Goal: Transaction & Acquisition: Purchase product/service

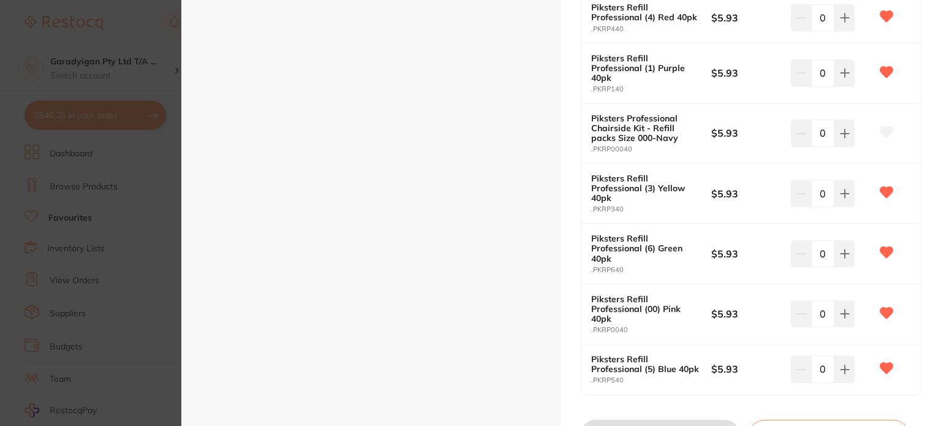
scroll to position [490, 0]
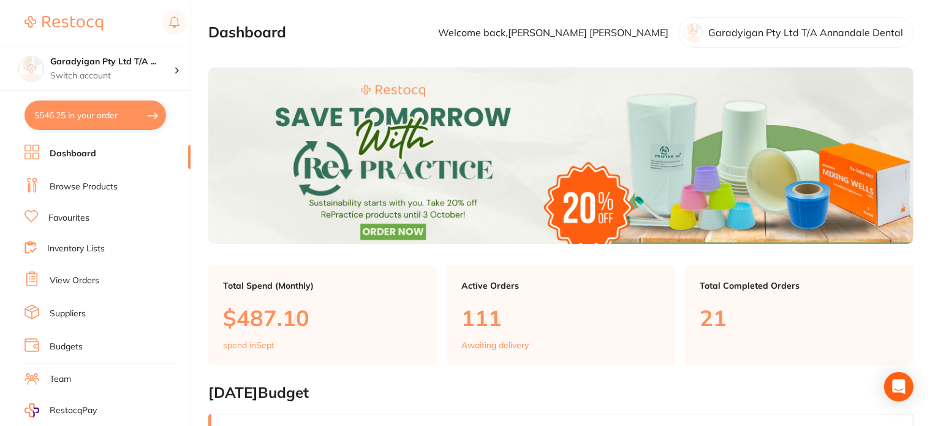
drag, startPoint x: 137, startPoint y: 111, endPoint x: 145, endPoint y: 113, distance: 8.3
click at [139, 112] on button "$546.25 in your order" at bounding box center [96, 114] width 142 height 29
checkbox input "true"
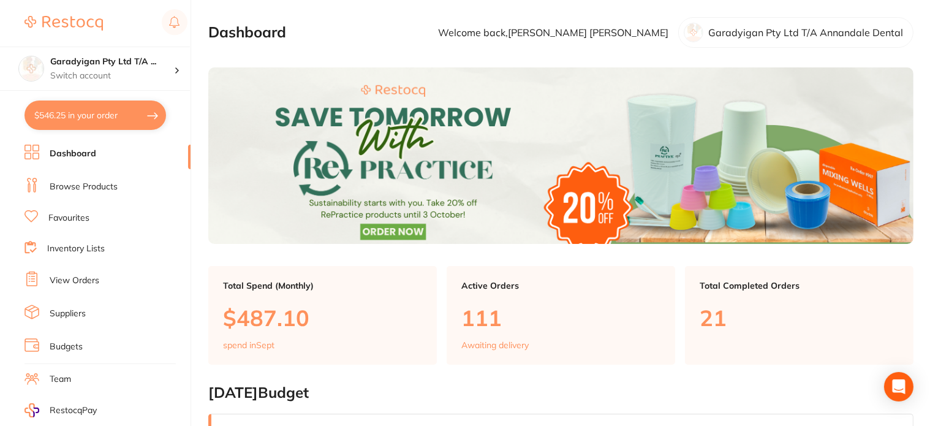
checkbox input "true"
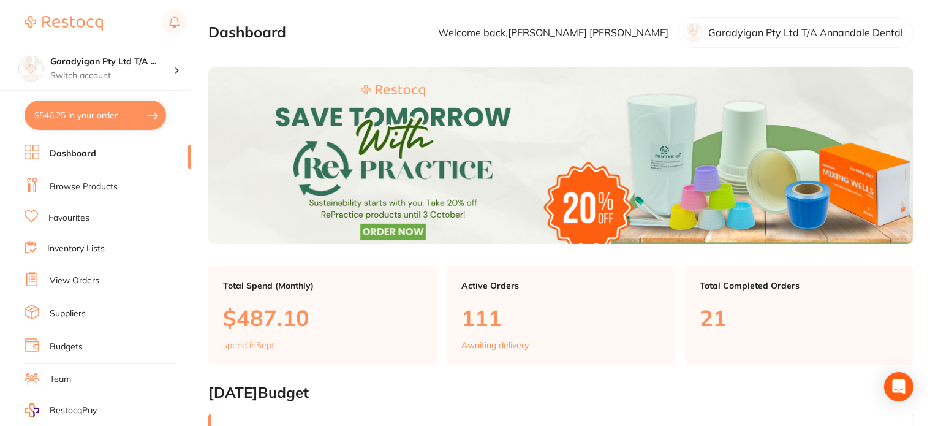
checkbox input "true"
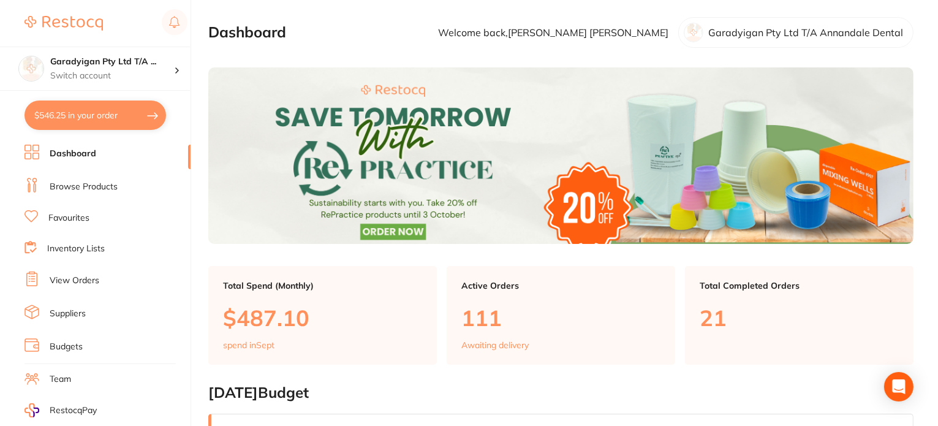
checkbox input "true"
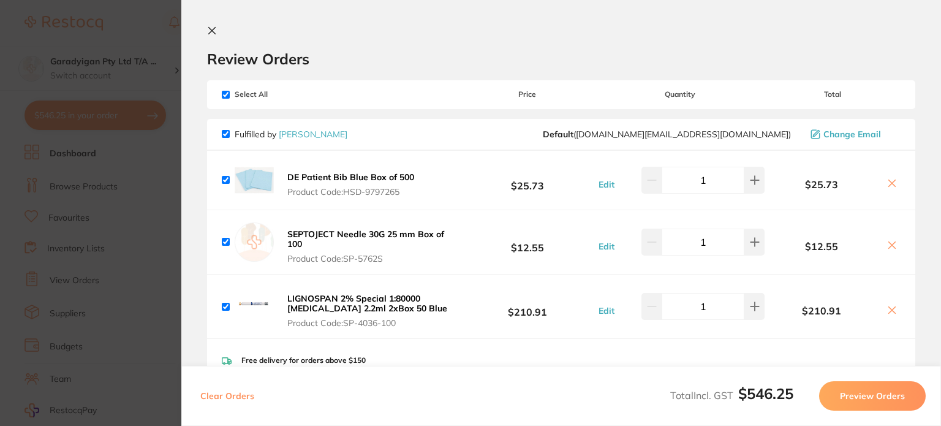
click at [212, 34] on icon at bounding box center [212, 31] width 10 height 10
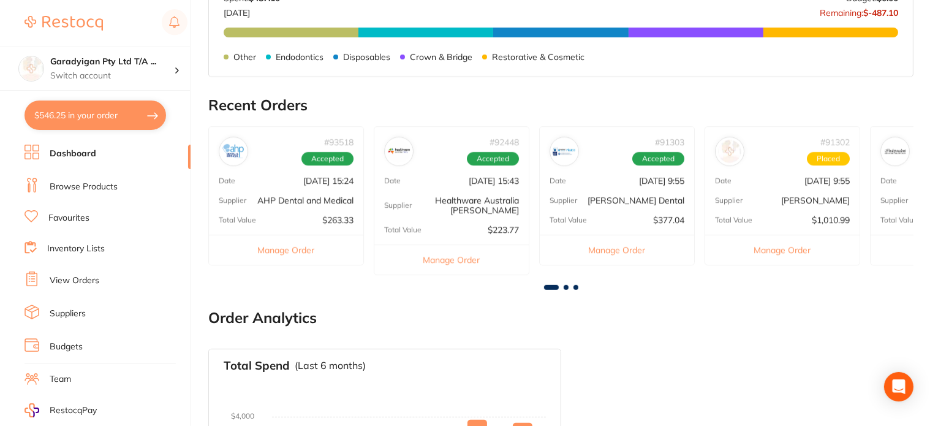
scroll to position [425, 0]
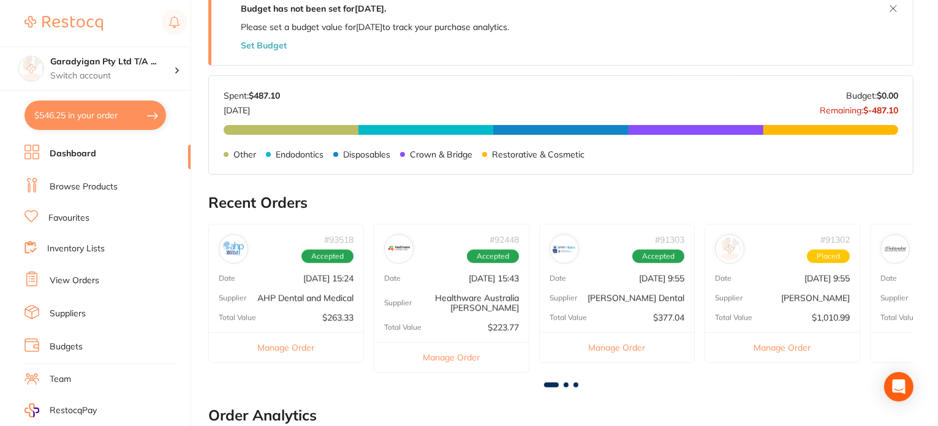
click at [88, 156] on link "Dashboard" at bounding box center [73, 154] width 47 height 12
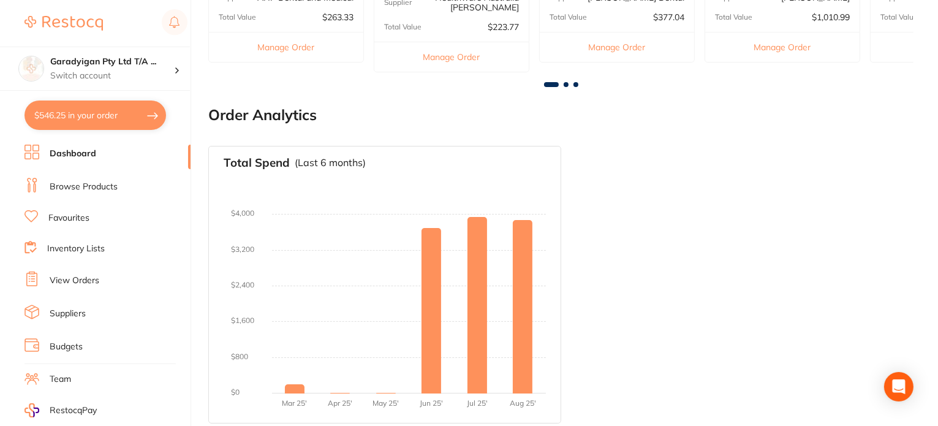
scroll to position [731, 0]
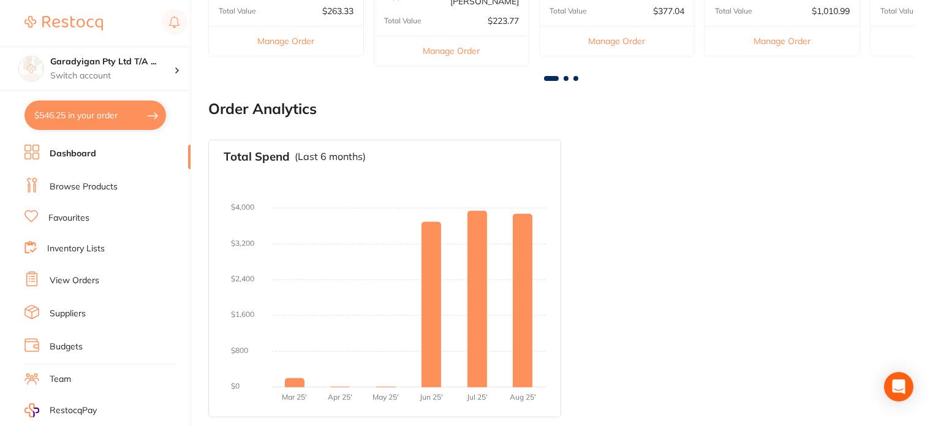
click at [79, 164] on ul "Dashboard Browse Products Favourites Inventory Lists View Orders Suppliers Budg…" at bounding box center [108, 356] width 166 height 423
click at [82, 151] on link "Dashboard" at bounding box center [73, 154] width 47 height 12
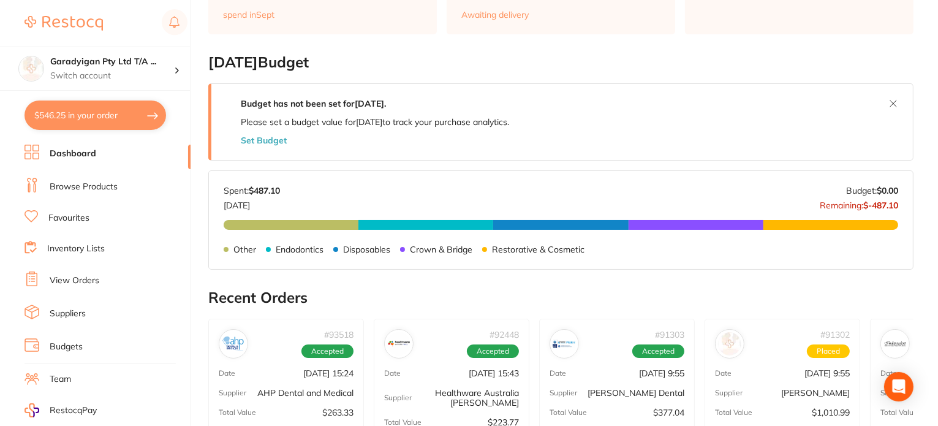
scroll to position [303, 0]
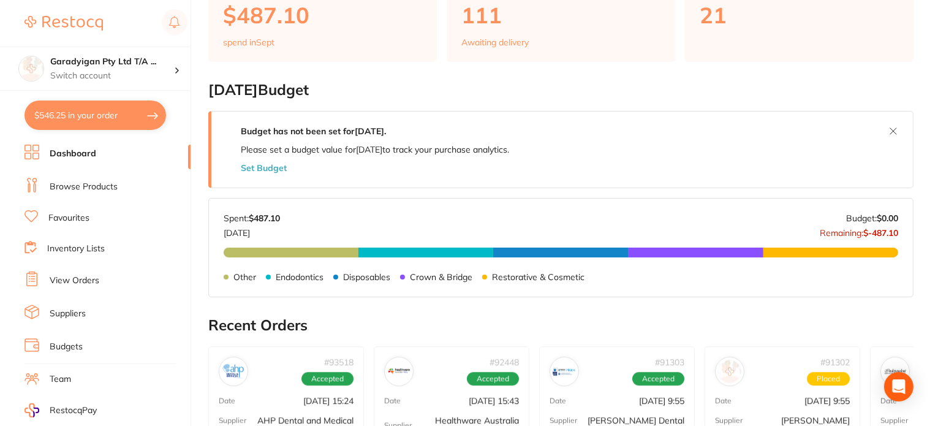
click at [82, 155] on link "Dashboard" at bounding box center [73, 154] width 47 height 12
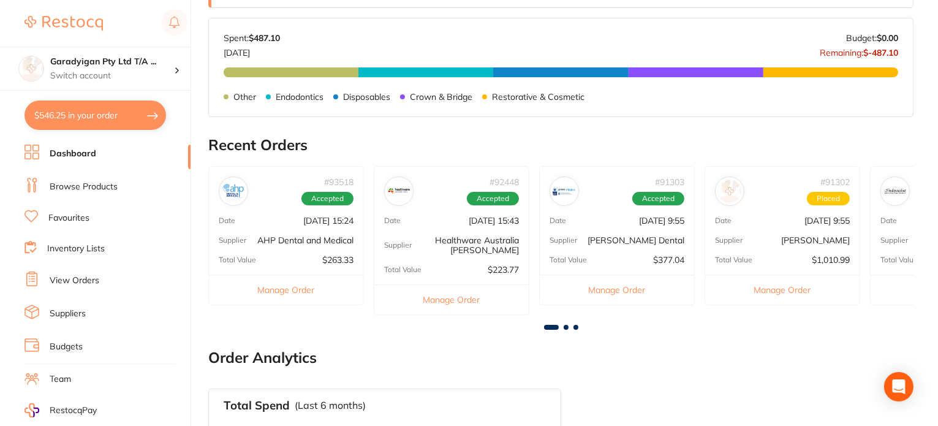
scroll to position [490, 0]
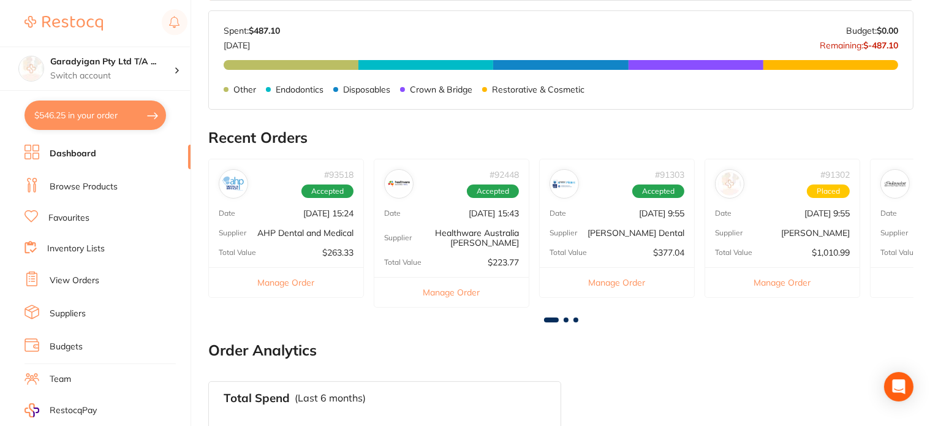
drag, startPoint x: 99, startPoint y: 107, endPoint x: 265, endPoint y: 137, distance: 168.1
click at [99, 107] on button "$546.25 in your order" at bounding box center [96, 114] width 142 height 29
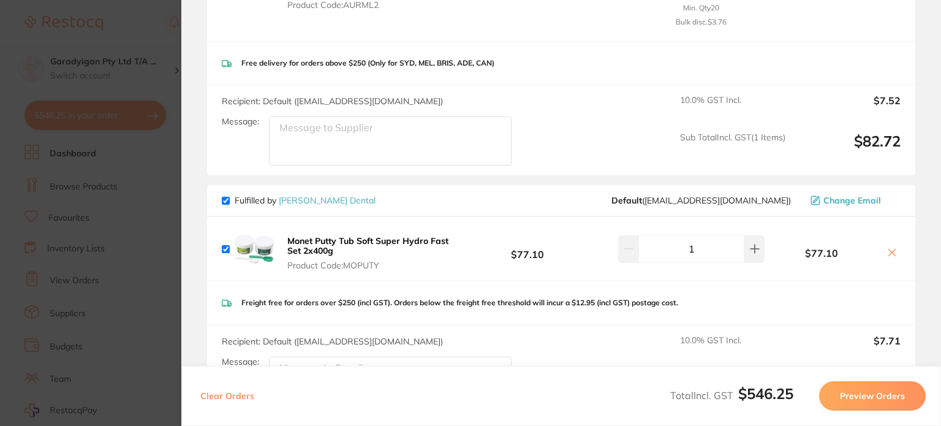
scroll to position [980, 0]
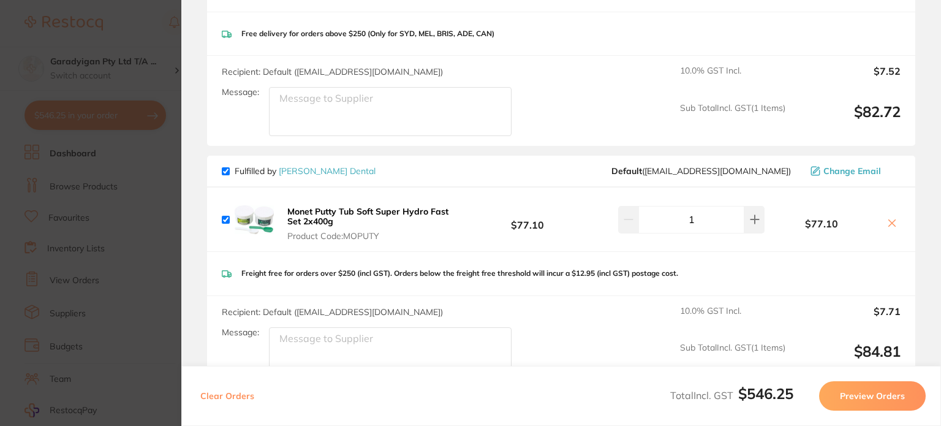
click at [889, 220] on icon at bounding box center [892, 222] width 7 height 7
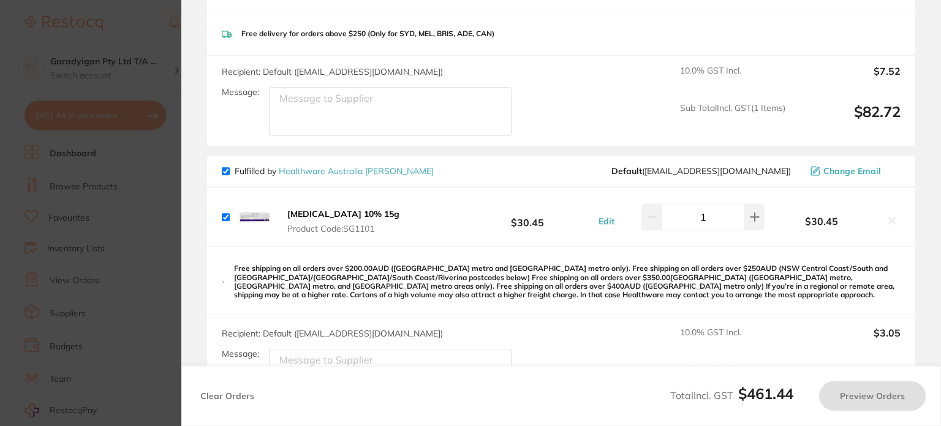
checkbox input "true"
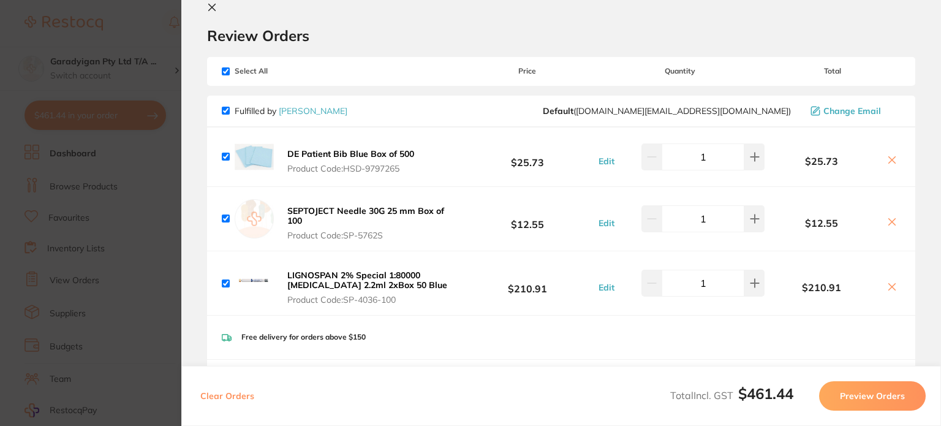
scroll to position [0, 0]
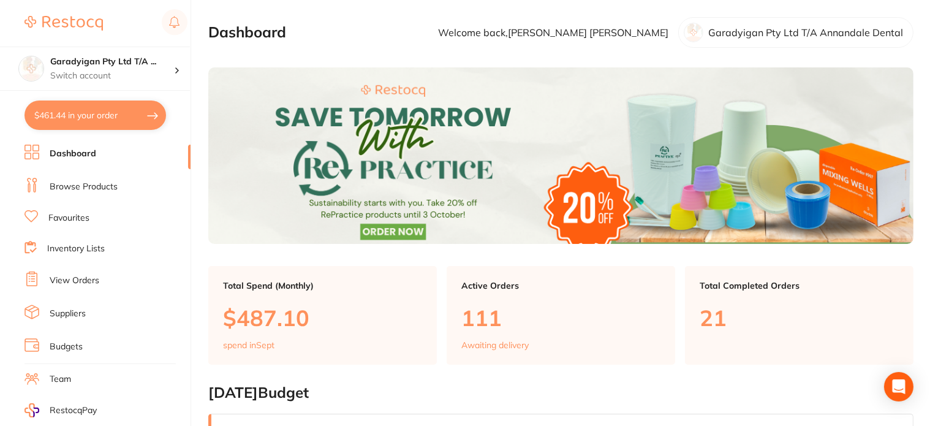
click at [104, 185] on link "Browse Products" at bounding box center [84, 187] width 68 height 12
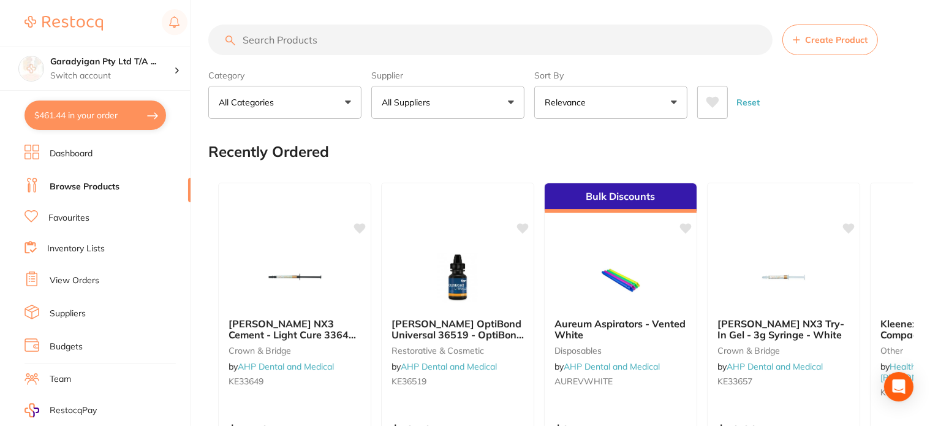
click at [351, 38] on input "search" at bounding box center [490, 40] width 564 height 31
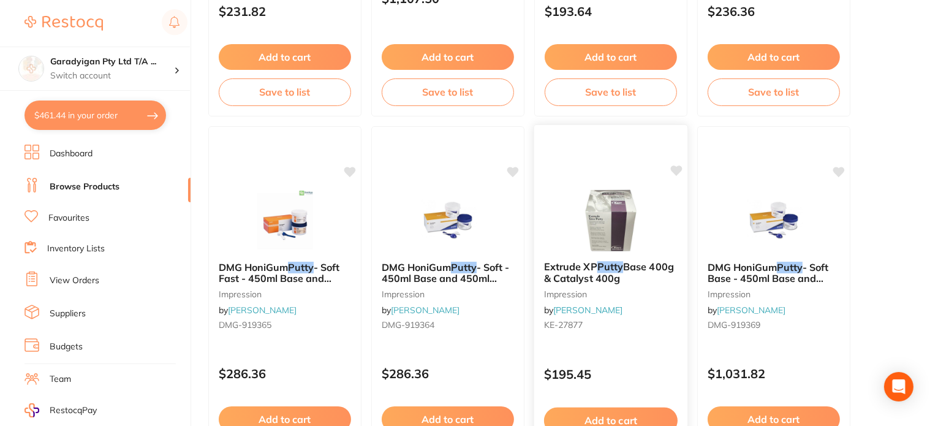
scroll to position [4533, 0]
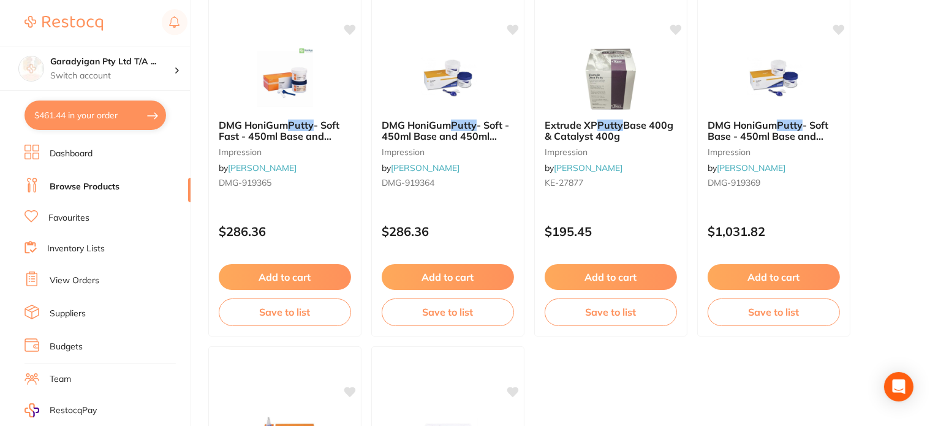
type input "putty"
click at [78, 214] on link "Favourites" at bounding box center [68, 218] width 41 height 12
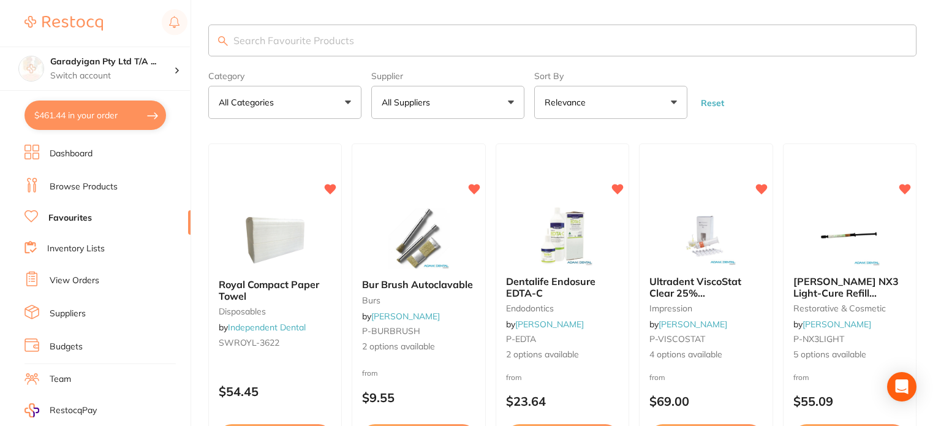
click at [355, 48] on input "search" at bounding box center [562, 41] width 708 height 32
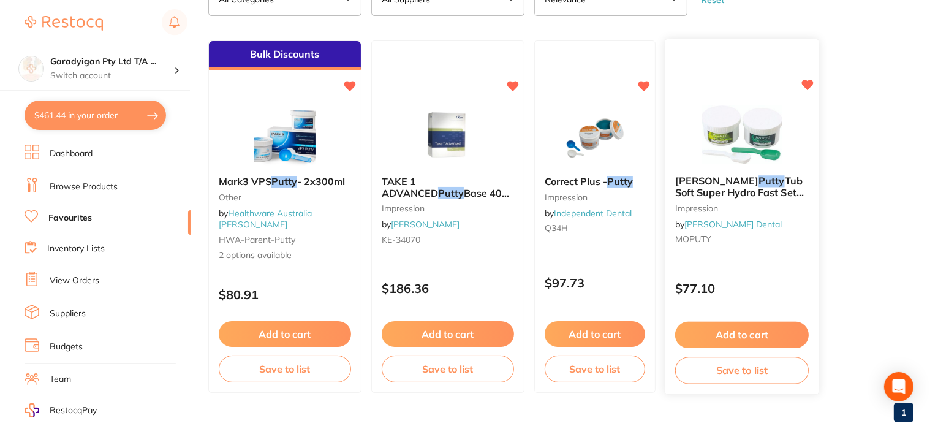
scroll to position [123, 0]
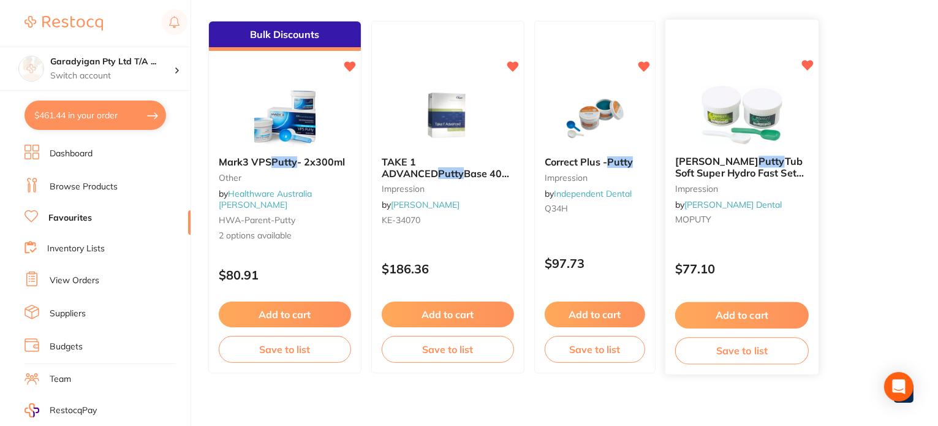
type input "putty"
click at [755, 315] on button "Add to cart" at bounding box center [742, 315] width 134 height 26
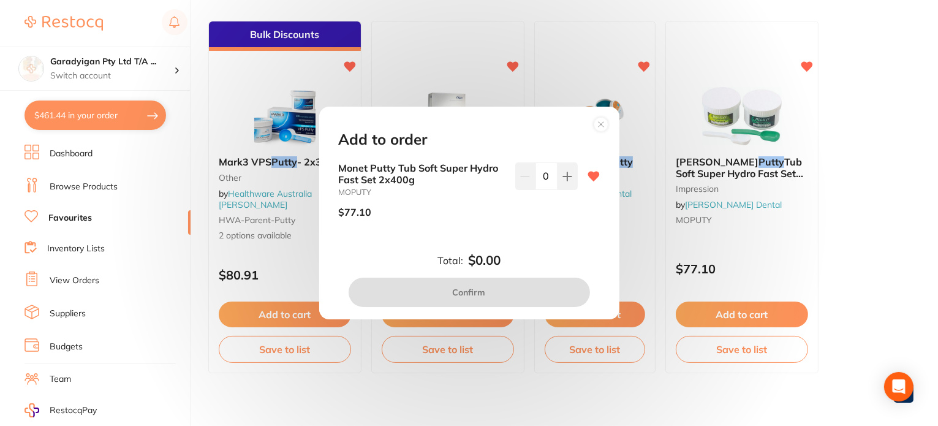
drag, startPoint x: 566, startPoint y: 184, endPoint x: 572, endPoint y: 232, distance: 48.2
click at [567, 185] on button at bounding box center [567, 175] width 20 height 27
type input "1"
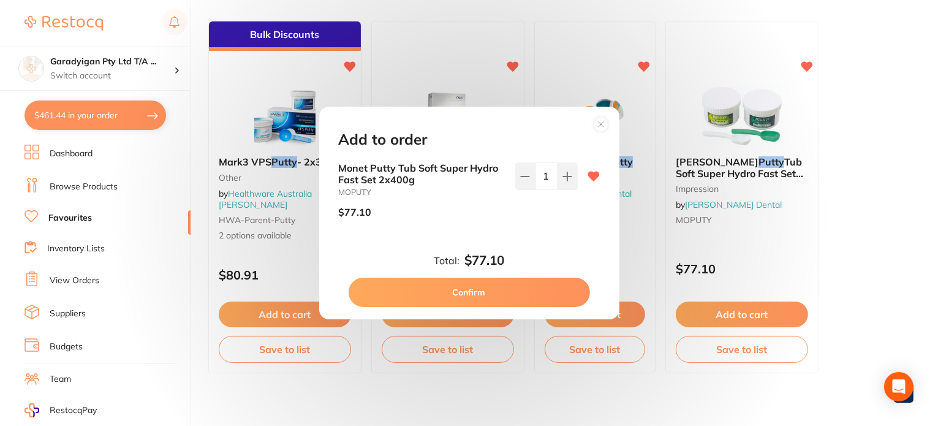
click at [558, 303] on button "Confirm" at bounding box center [469, 291] width 241 height 29
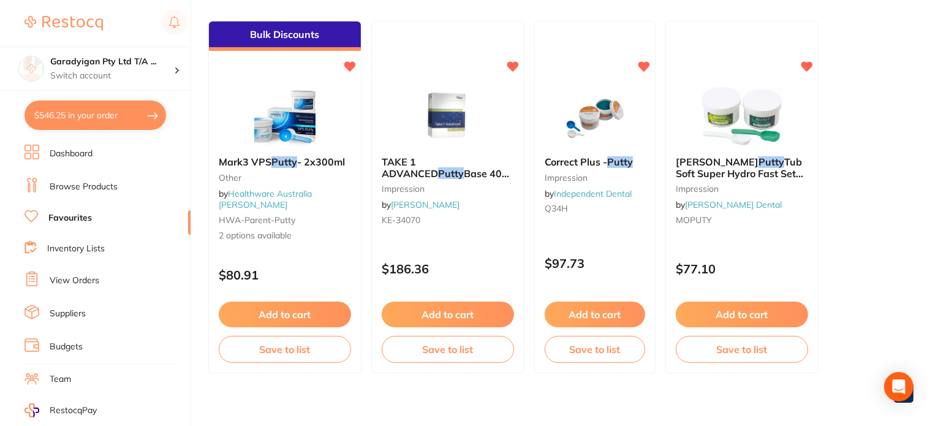
click at [148, 109] on button "$546.25 in your order" at bounding box center [96, 114] width 142 height 29
checkbox input "true"
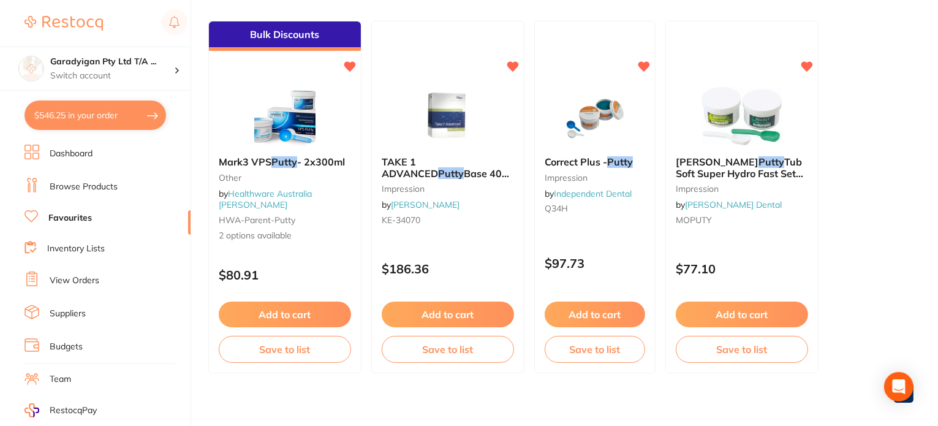
checkbox input "true"
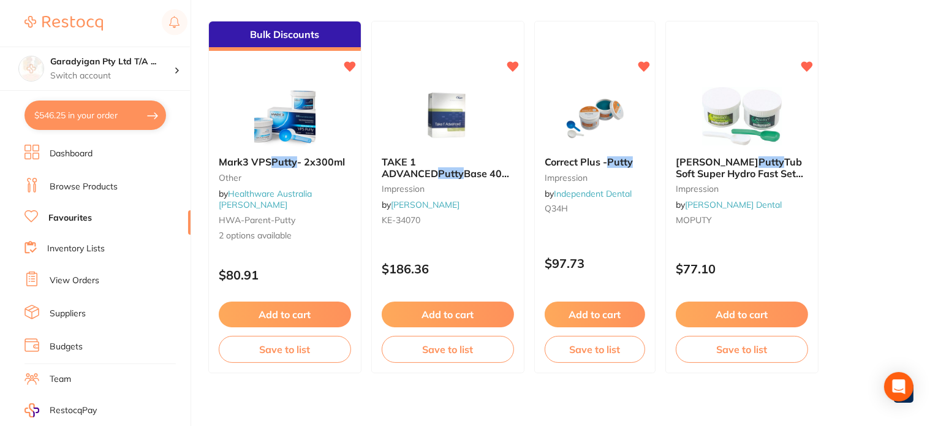
checkbox input "true"
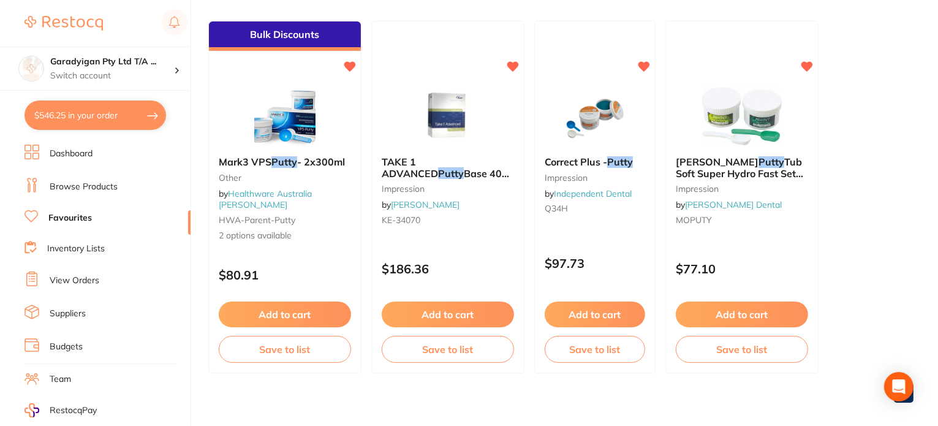
checkbox input "true"
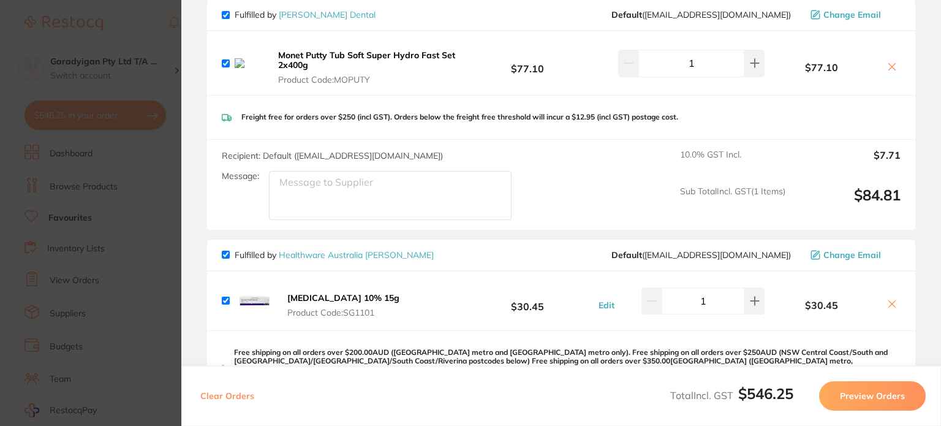
scroll to position [1105, 0]
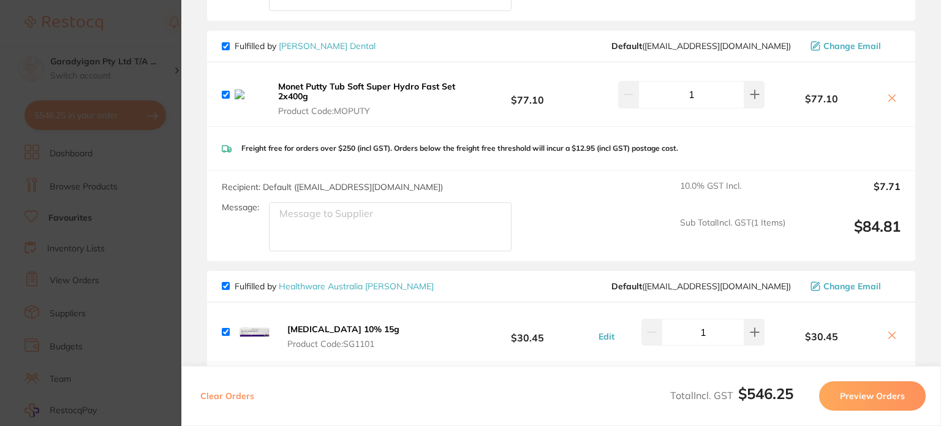
click at [889, 96] on icon at bounding box center [892, 97] width 7 height 7
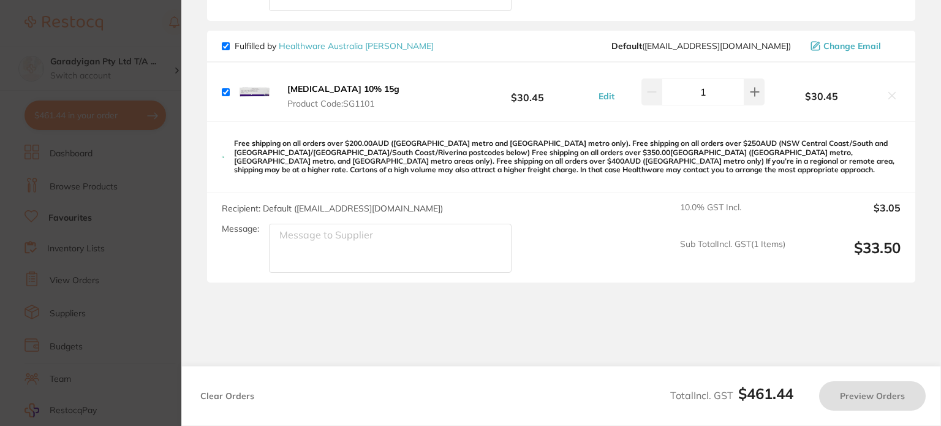
checkbox input "true"
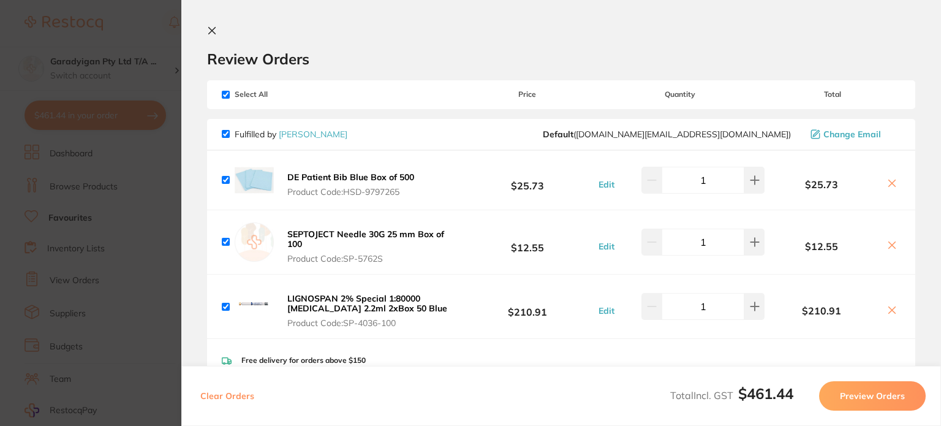
scroll to position [0, 0]
click at [213, 34] on icon at bounding box center [212, 31] width 10 height 10
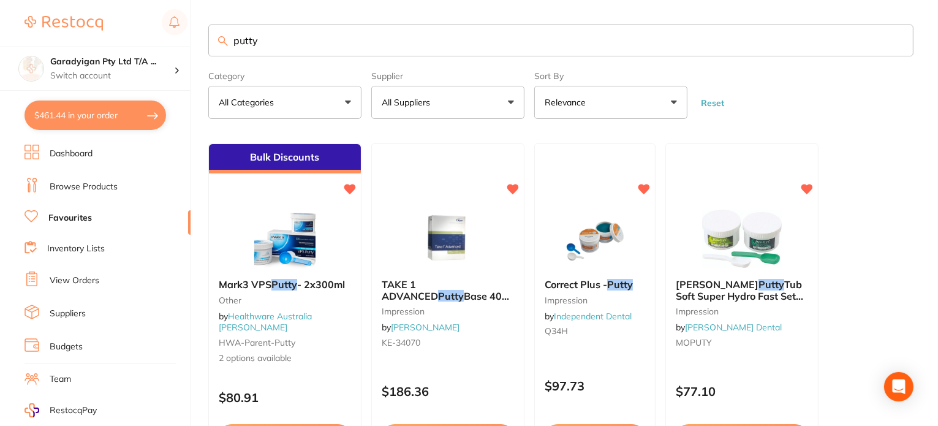
click at [507, 115] on button "All Suppliers" at bounding box center [447, 102] width 153 height 33
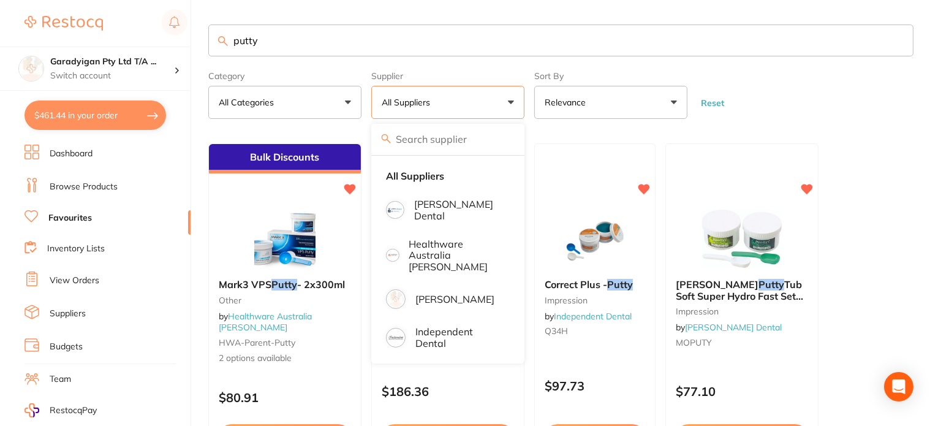
drag, startPoint x: 276, startPoint y: 42, endPoint x: 169, endPoint y: 39, distance: 107.2
click at [173, 36] on div "$461.44 Garadyigan Pty Ltd T/A ... Switch account Garadyigan Pty Ltd T/A Annand…" at bounding box center [469, 213] width 938 height 426
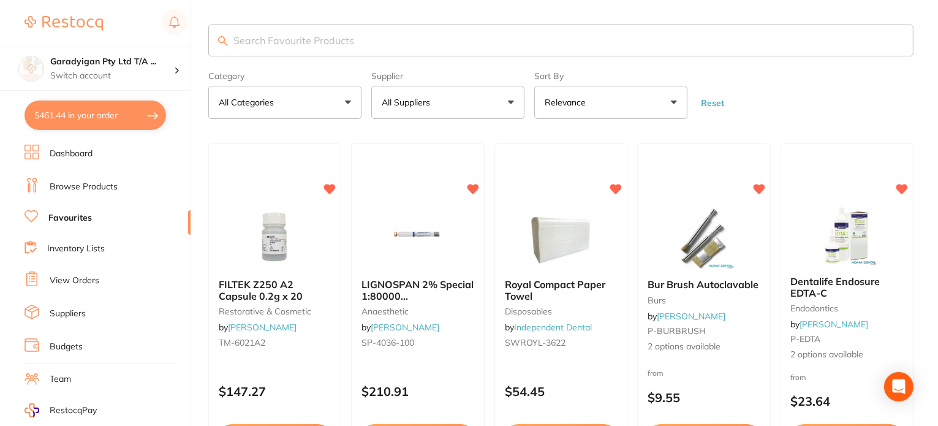
drag, startPoint x: 472, startPoint y: 109, endPoint x: 505, endPoint y: 106, distance: 32.6
click at [477, 111] on button "All Suppliers" at bounding box center [447, 102] width 153 height 33
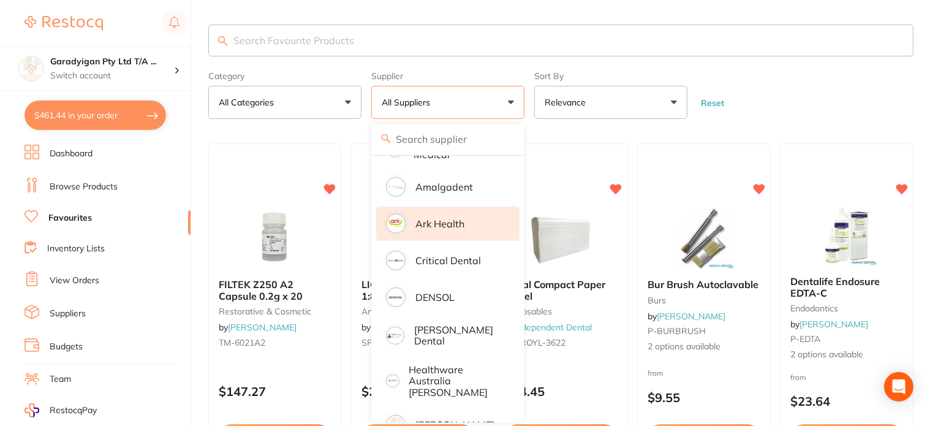
scroll to position [184, 0]
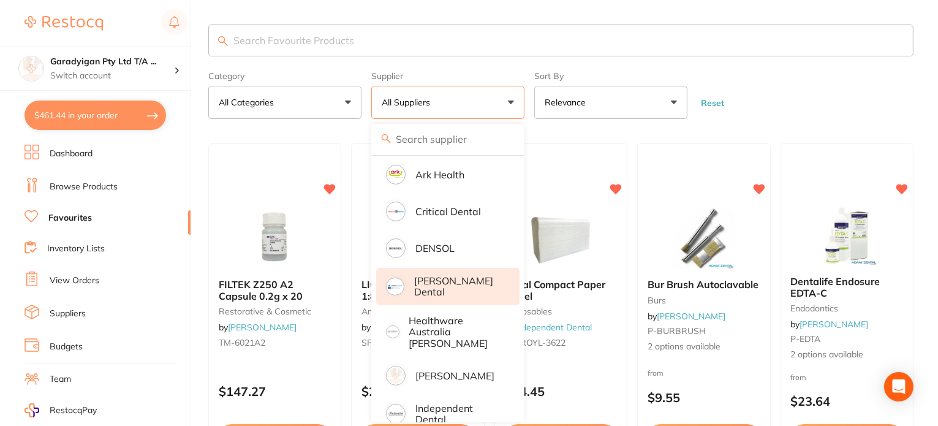
click at [448, 280] on p "[PERSON_NAME] Dental" at bounding box center [458, 286] width 88 height 23
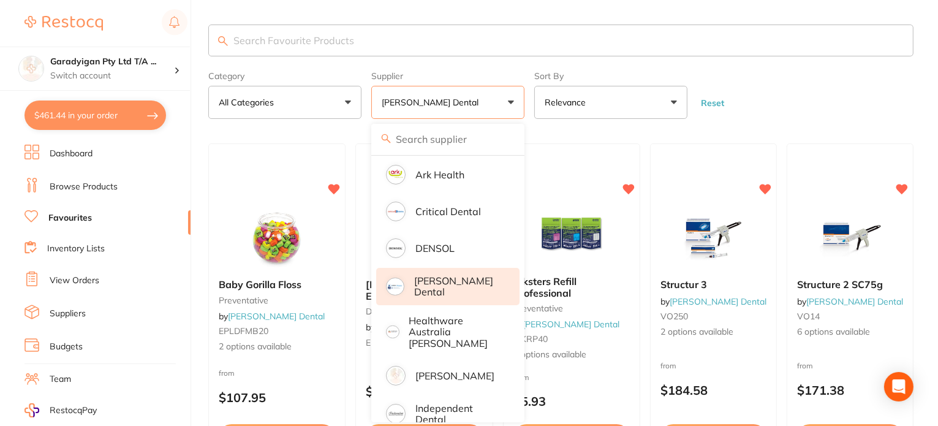
click at [749, 97] on form "Category All Categories All Categories disposables impression preventative Clea…" at bounding box center [560, 92] width 705 height 53
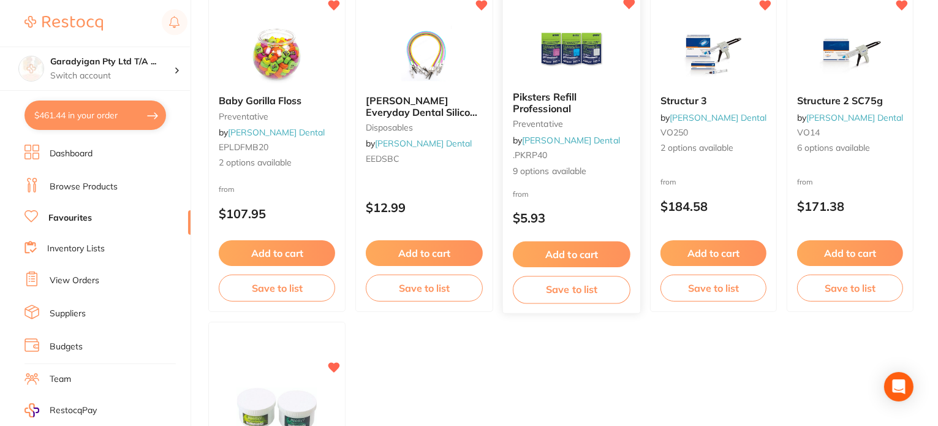
click at [583, 63] on img at bounding box center [571, 51] width 80 height 62
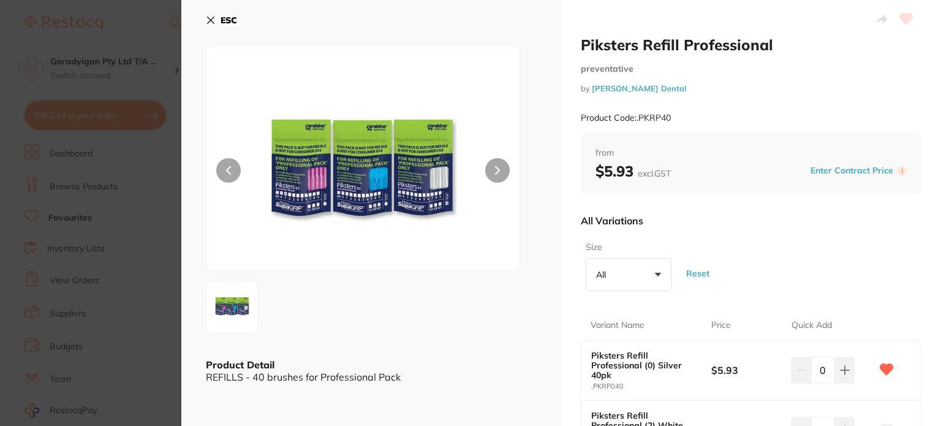
click at [210, 21] on icon at bounding box center [211, 20] width 10 height 10
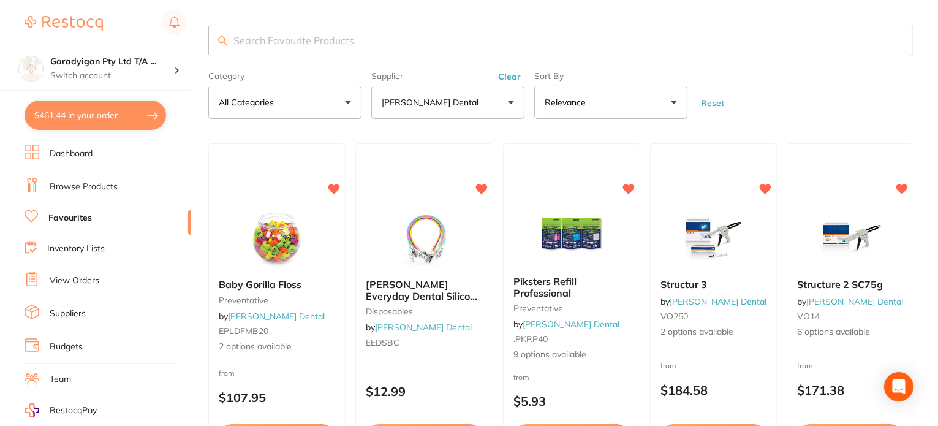
click at [265, 48] on input "search" at bounding box center [560, 41] width 705 height 32
click at [95, 181] on link "Browse Products" at bounding box center [84, 187] width 68 height 12
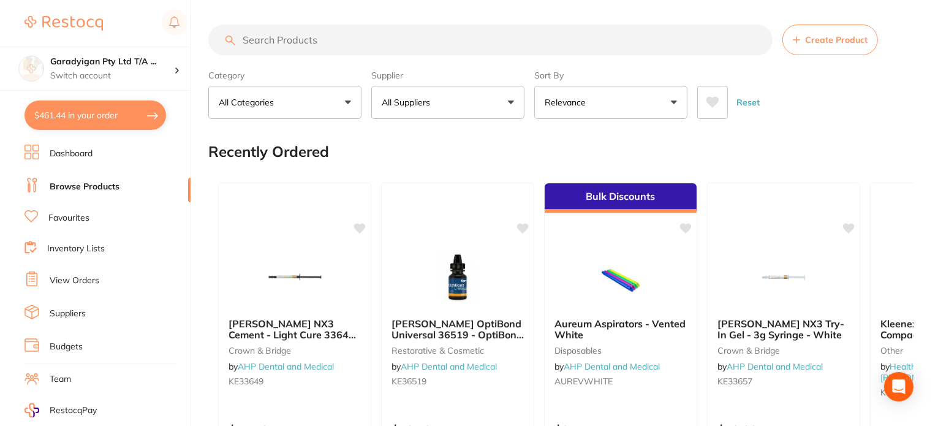
click at [274, 47] on input "search" at bounding box center [490, 40] width 564 height 31
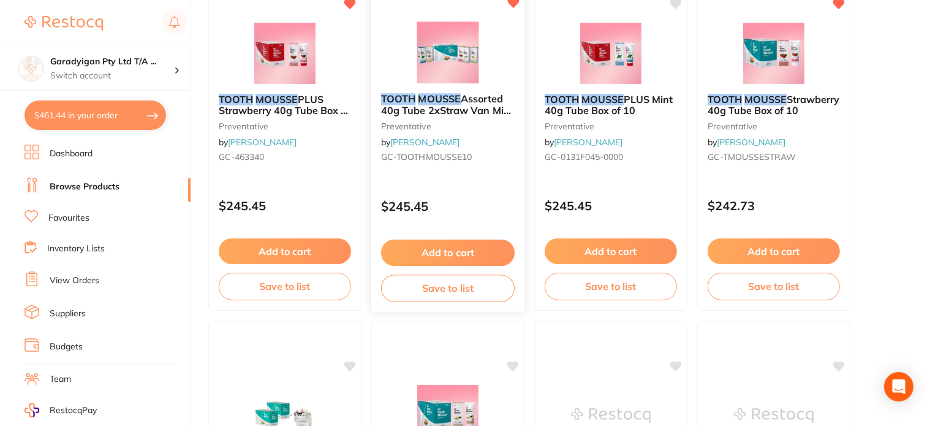
scroll to position [245, 0]
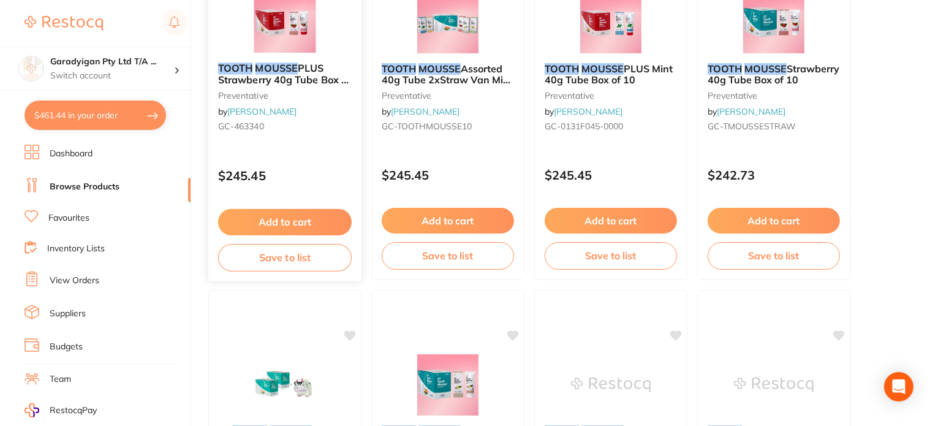
type input "toothmousse"
drag, startPoint x: 319, startPoint y: 208, endPoint x: 339, endPoint y: 219, distance: 23.6
click at [320, 211] on button "Add to cart" at bounding box center [285, 221] width 132 height 26
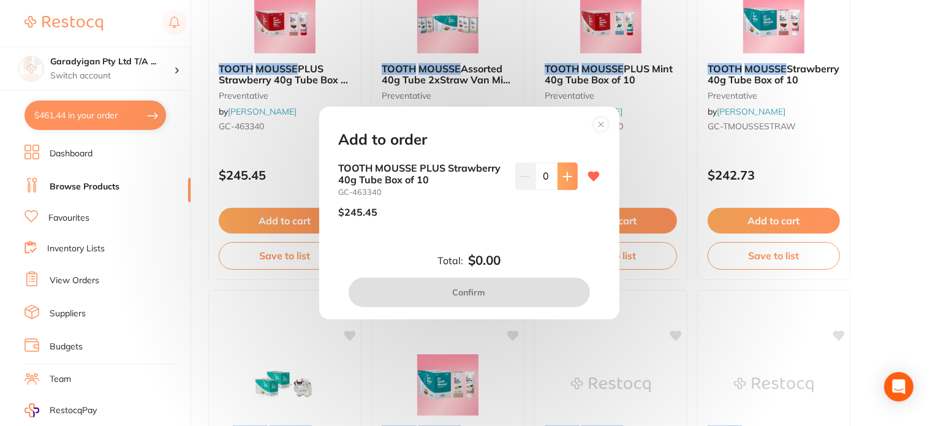
click at [567, 172] on icon at bounding box center [567, 177] width 10 height 10
type input "1"
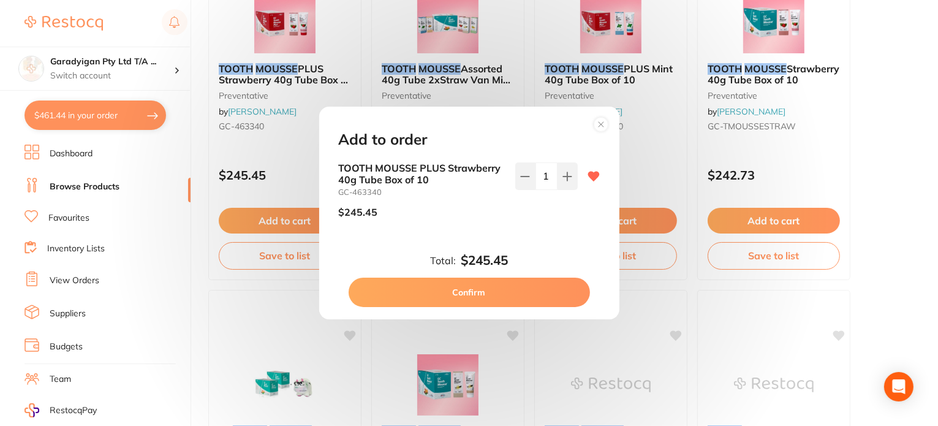
click at [549, 284] on button "Confirm" at bounding box center [469, 291] width 241 height 29
checkbox input "false"
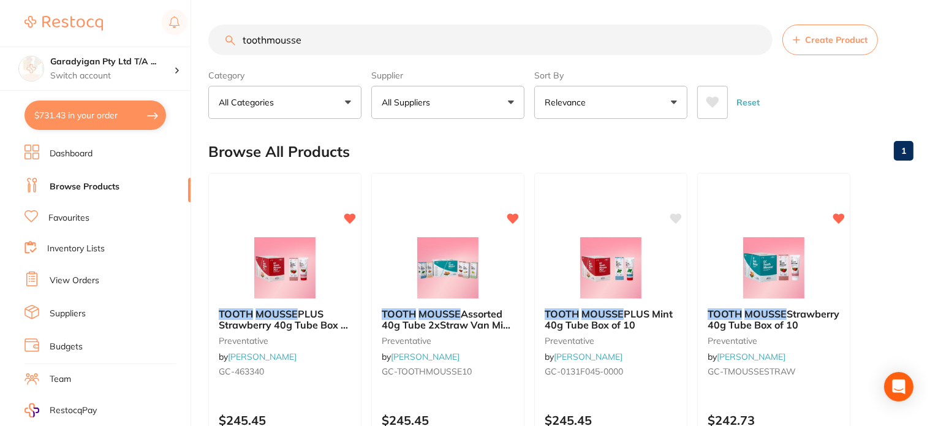
scroll to position [0, 0]
drag, startPoint x: 337, startPoint y: 41, endPoint x: 198, endPoint y: 68, distance: 141.0
click at [198, 68] on div "$731.43 Garadyigan Pty Ltd T/A ... Switch account Garadyigan Pty Ltd T/A Annand…" at bounding box center [469, 213] width 938 height 426
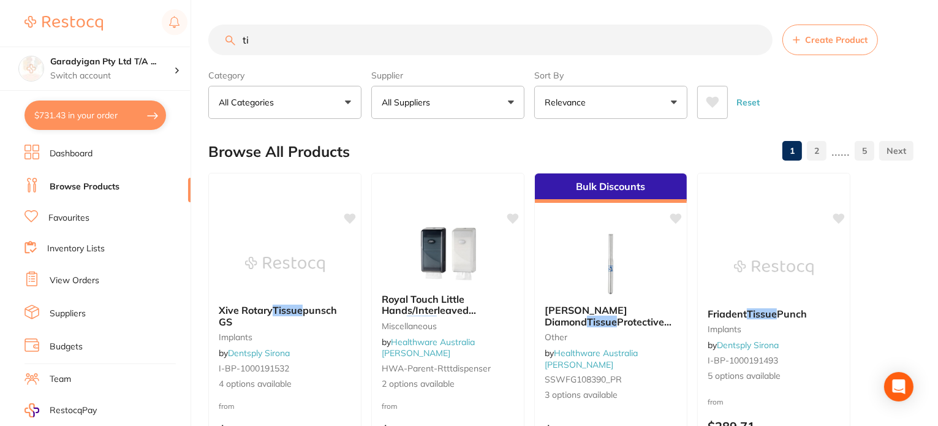
type input "t"
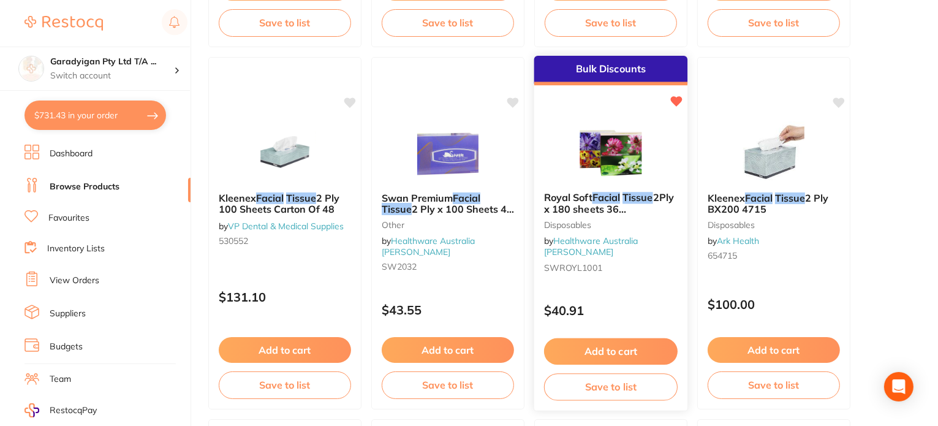
scroll to position [858, 0]
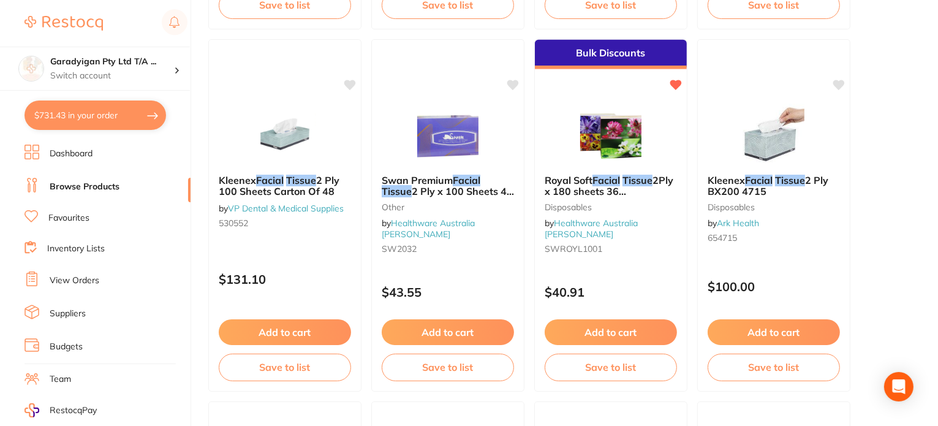
type input "facial tissue"
click at [622, 337] on button "Add to cart" at bounding box center [611, 332] width 132 height 26
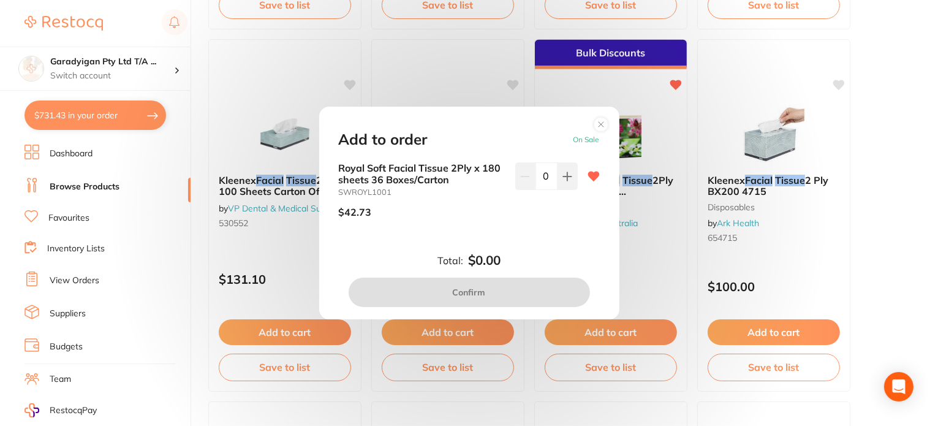
drag, startPoint x: 571, startPoint y: 181, endPoint x: 578, endPoint y: 231, distance: 50.1
click at [571, 183] on button at bounding box center [567, 175] width 20 height 27
type input "1"
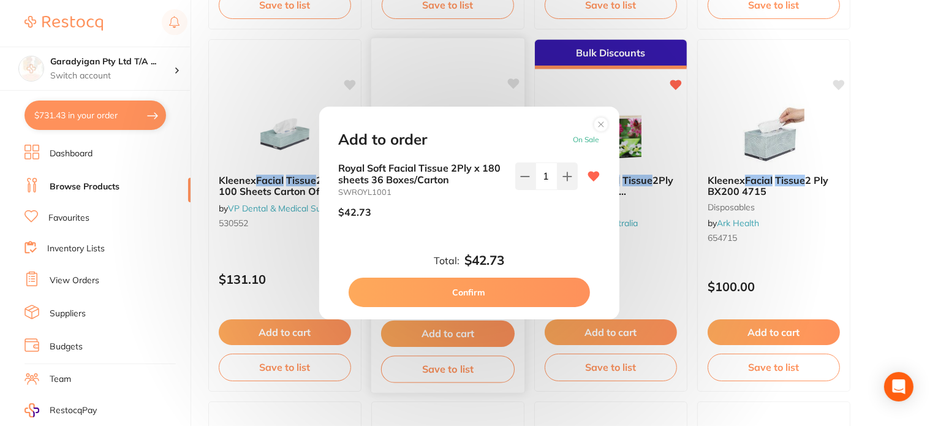
drag, startPoint x: 564, startPoint y: 292, endPoint x: 464, endPoint y: 306, distance: 100.9
click at [564, 293] on button "Confirm" at bounding box center [469, 291] width 241 height 29
checkbox input "false"
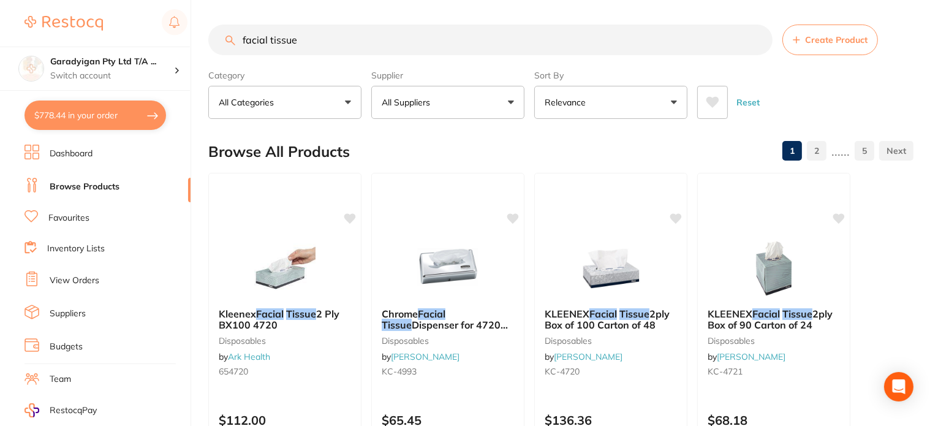
scroll to position [0, 0]
drag, startPoint x: 354, startPoint y: 42, endPoint x: 230, endPoint y: 53, distance: 124.2
click at [230, 53] on input "facial tissue" at bounding box center [490, 40] width 564 height 31
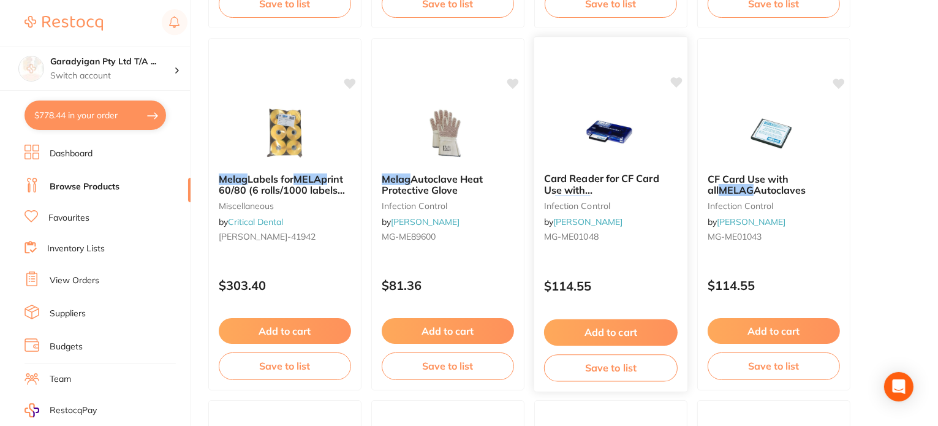
scroll to position [1164, 0]
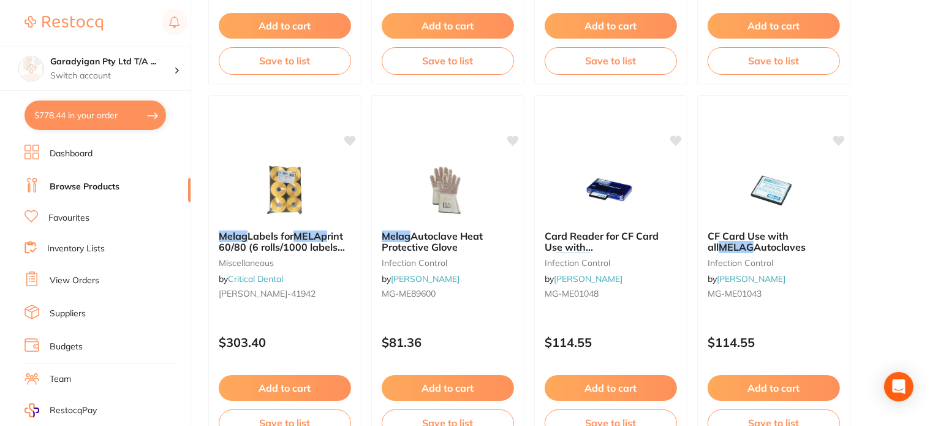
type input "melag"
drag, startPoint x: 78, startPoint y: 215, endPoint x: 164, endPoint y: 204, distance: 87.1
click at [78, 216] on link "Favourites" at bounding box center [68, 218] width 41 height 12
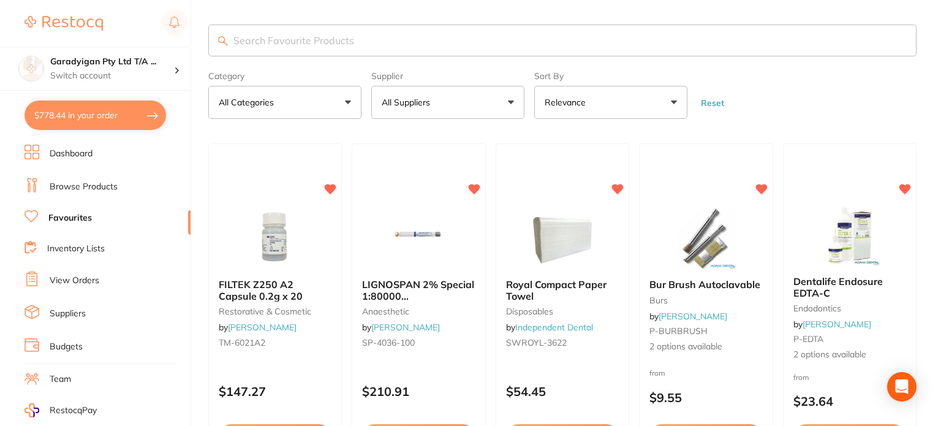
click at [301, 38] on input "search" at bounding box center [562, 41] width 708 height 32
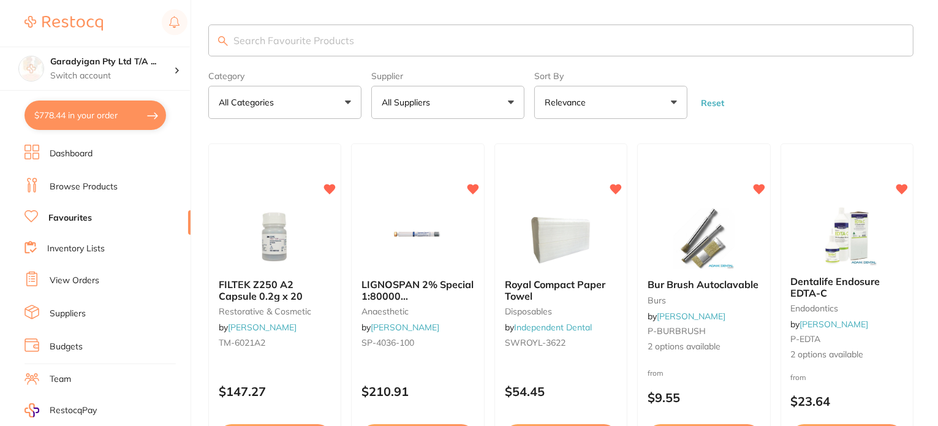
click at [301, 38] on input "search" at bounding box center [560, 41] width 705 height 32
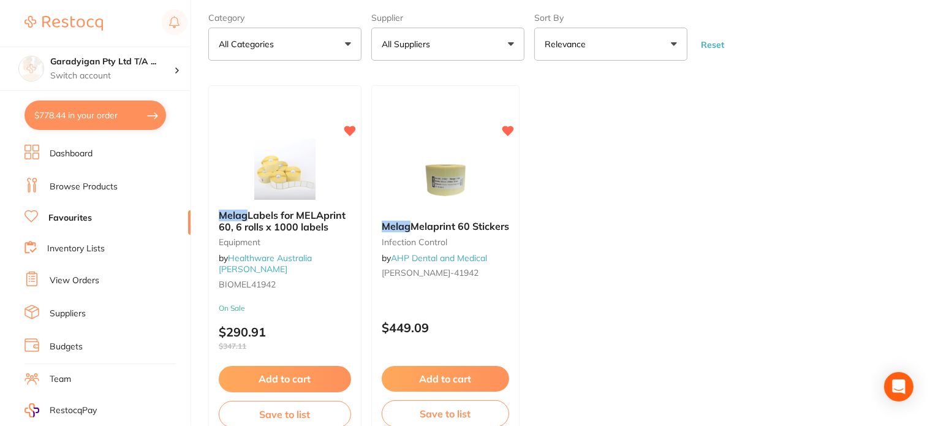
scroll to position [61, 0]
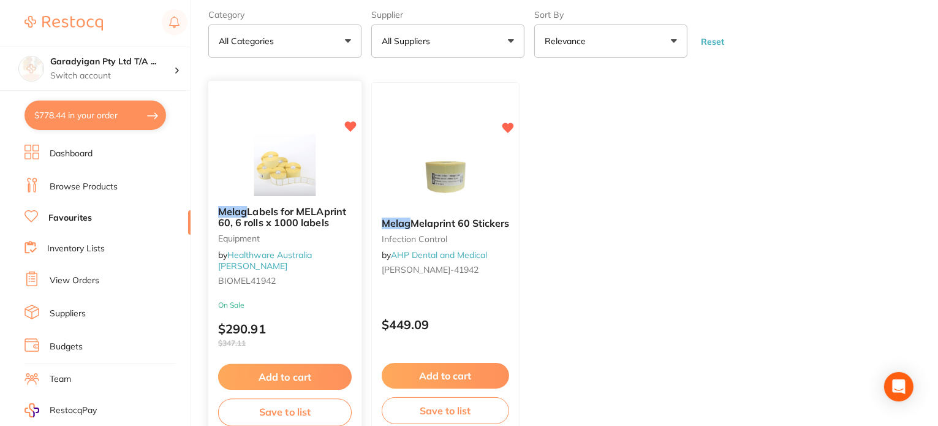
type input "melag"
click at [306, 369] on button "Add to cart" at bounding box center [285, 376] width 132 height 26
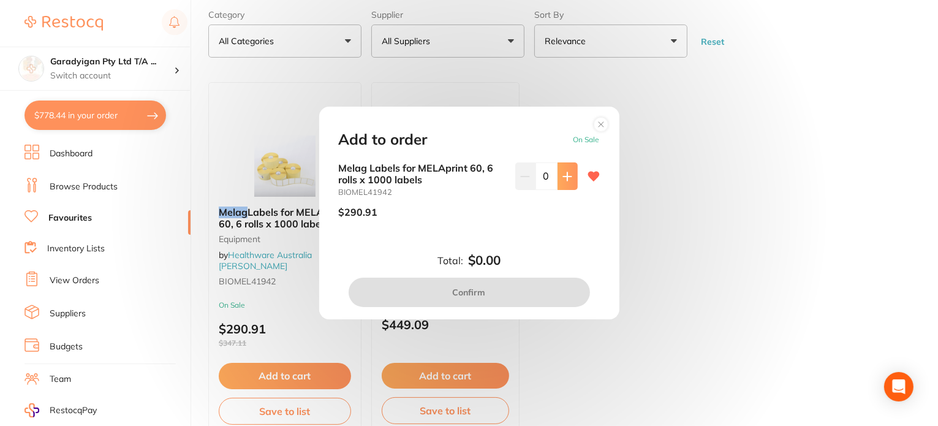
click at [565, 178] on icon at bounding box center [567, 177] width 10 height 10
type input "1"
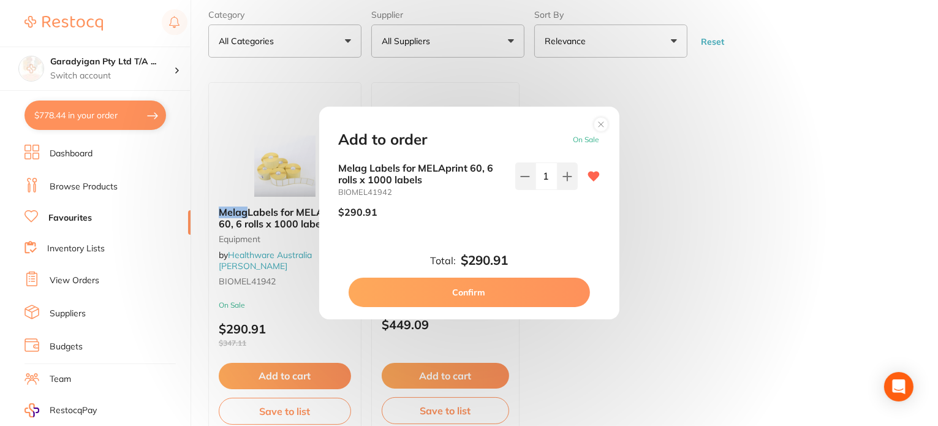
click at [523, 298] on button "Confirm" at bounding box center [469, 291] width 241 height 29
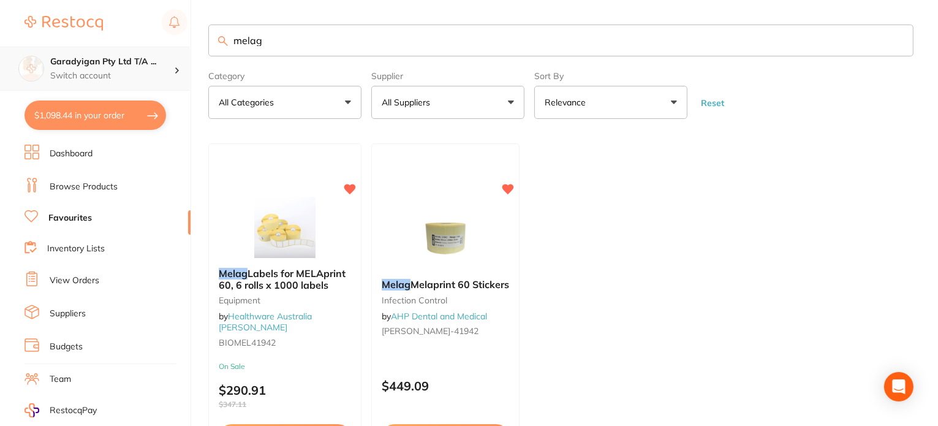
scroll to position [0, 0]
drag, startPoint x: 333, startPoint y: 37, endPoint x: 142, endPoint y: 66, distance: 193.4
click at [142, 66] on div "$1,098.44 Garadyigan Pty Ltd T/A ... Switch account Garadyigan Pty Ltd T/A Anna…" at bounding box center [469, 213] width 938 height 426
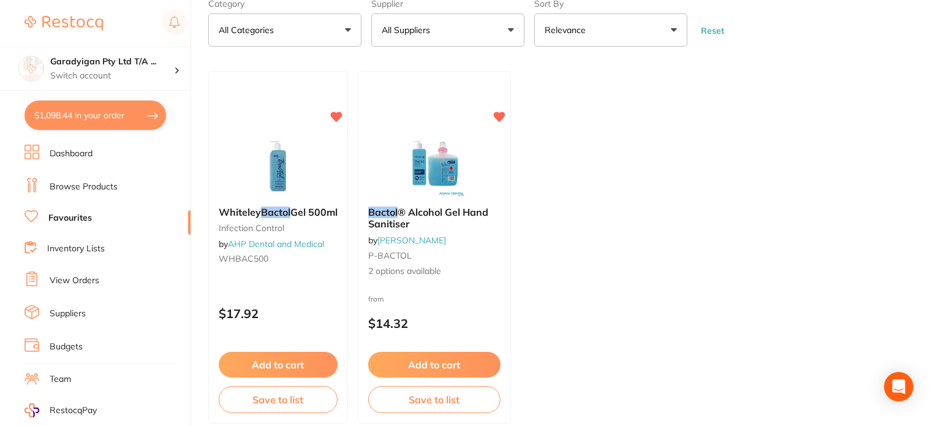
scroll to position [123, 0]
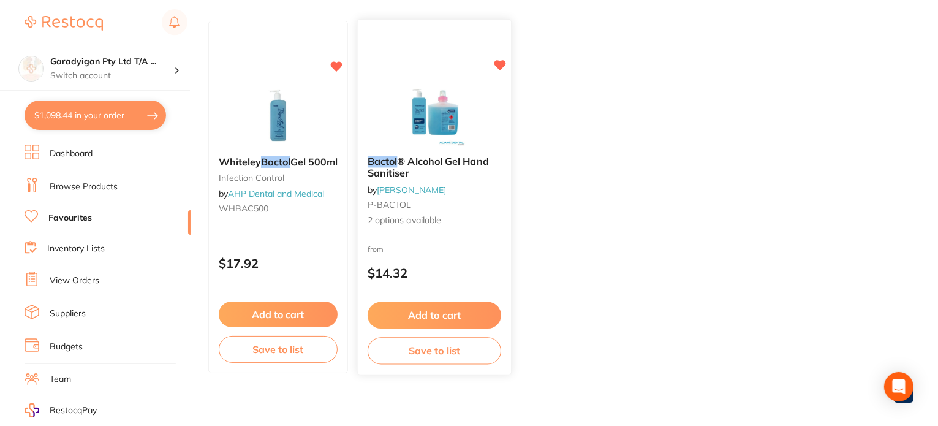
type input "bactol"
click at [443, 317] on button "Add to cart" at bounding box center [434, 314] width 132 height 26
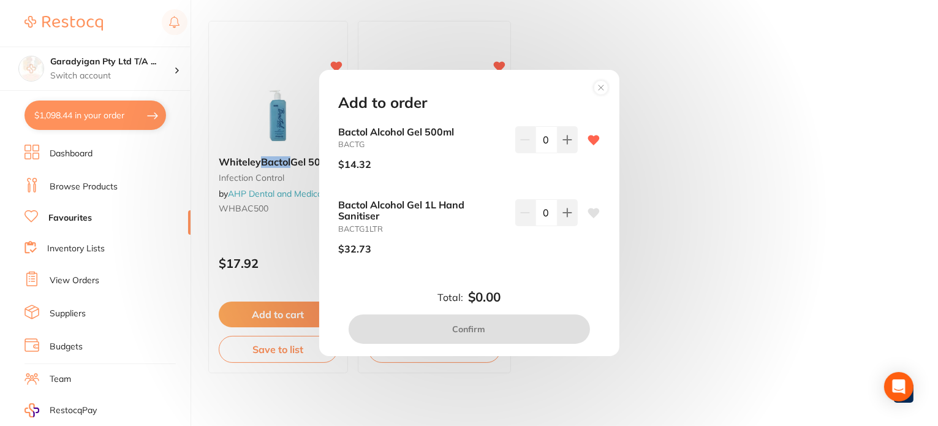
click at [764, 112] on div "Add to order Bactol Alcohol Gel 500ml BACTG $14.32 0 Bactol Alcohol Gel 1L Hand…" at bounding box center [469, 213] width 938 height 426
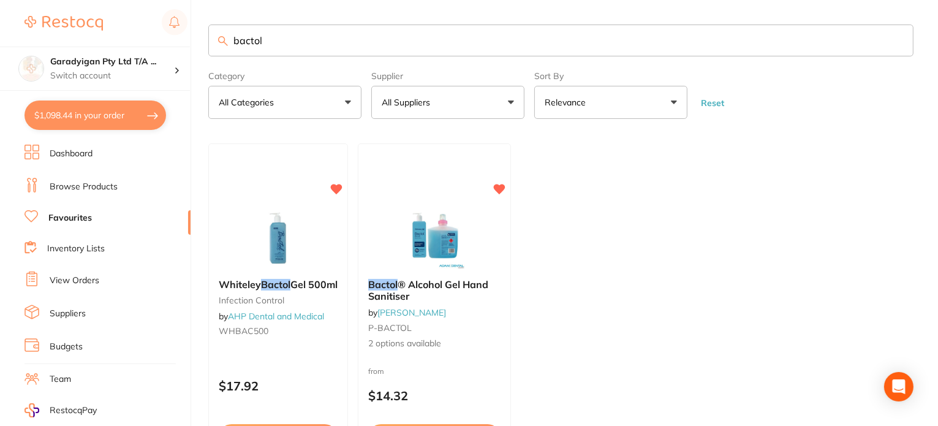
drag, startPoint x: 93, startPoint y: 183, endPoint x: 176, endPoint y: 119, distance: 104.9
click at [94, 183] on link "Browse Products" at bounding box center [84, 187] width 68 height 12
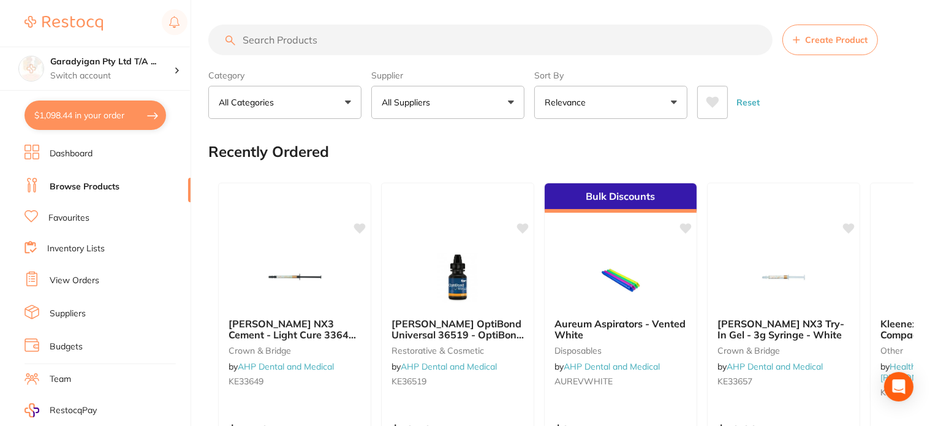
click at [301, 39] on input "search" at bounding box center [490, 40] width 564 height 31
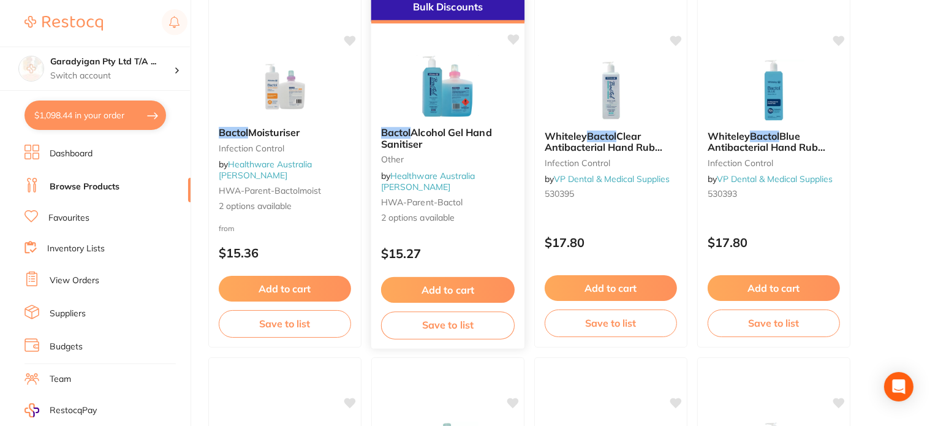
scroll to position [184, 0]
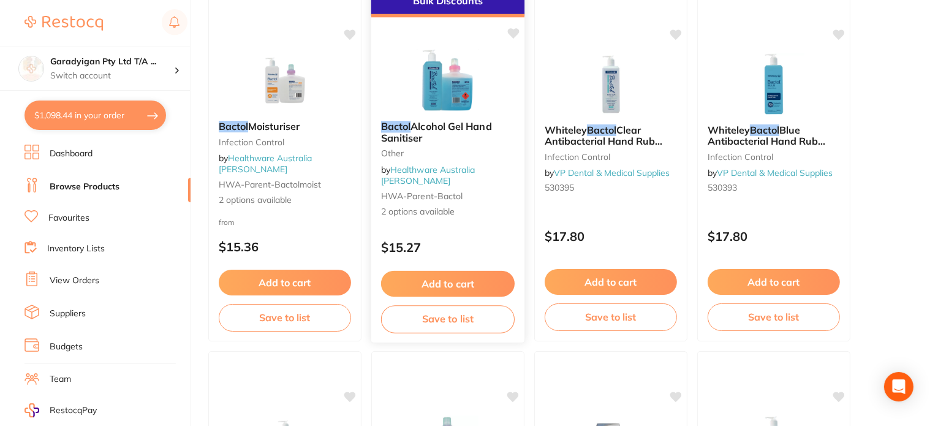
type input "bactol"
drag, startPoint x: 513, startPoint y: 33, endPoint x: 515, endPoint y: 42, distance: 9.4
click at [513, 34] on icon at bounding box center [514, 33] width 12 height 10
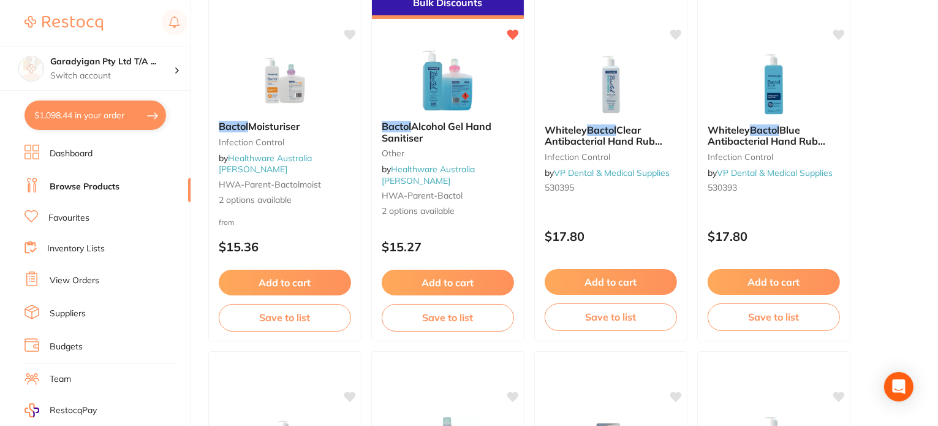
click at [496, 292] on button "Add to cart" at bounding box center [448, 283] width 132 height 26
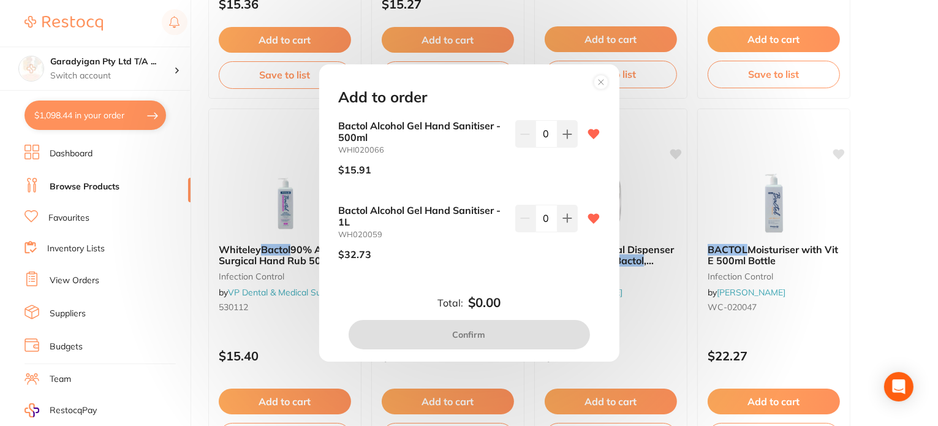
scroll to position [429, 0]
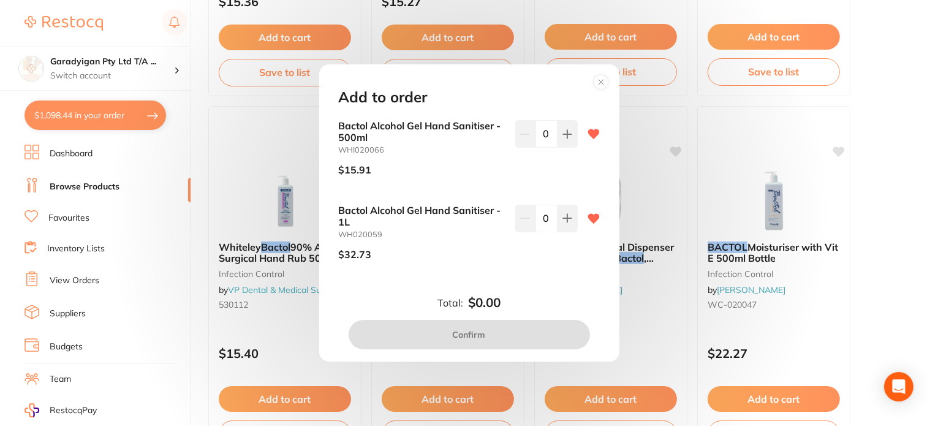
click at [914, 159] on div "Add to order Bactol Alcohol Gel Hand Sanitiser - 500ml WHI020066 $15.91 0 Bacto…" at bounding box center [469, 213] width 938 height 426
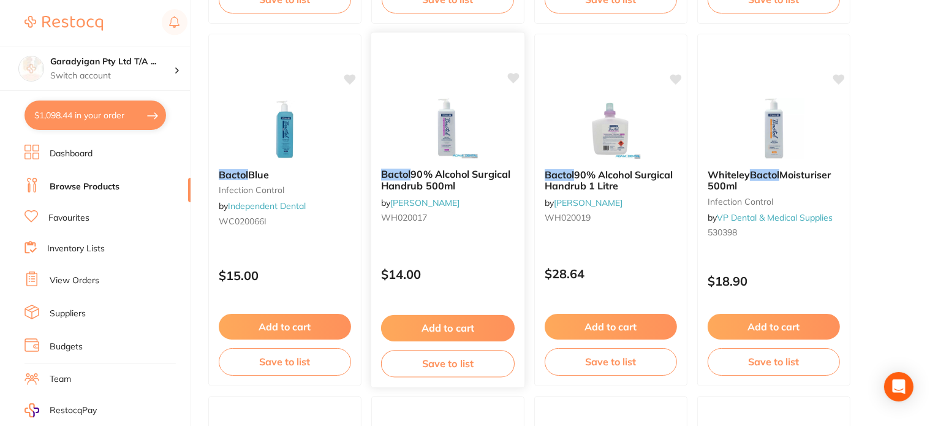
scroll to position [1225, 0]
drag, startPoint x: 305, startPoint y: 195, endPoint x: 431, endPoint y: 248, distance: 136.4
click at [306, 194] on div "Bactol Blue infection control by Independent Dental WC020066I" at bounding box center [285, 199] width 152 height 81
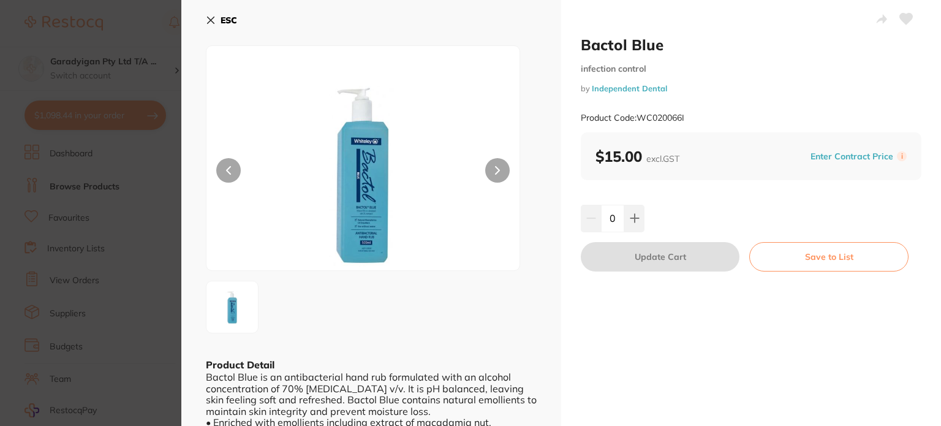
click at [906, 17] on icon at bounding box center [906, 18] width 13 height 11
drag, startPoint x: 209, startPoint y: 19, endPoint x: 292, endPoint y: 48, distance: 87.2
click at [211, 19] on icon at bounding box center [211, 20] width 7 height 7
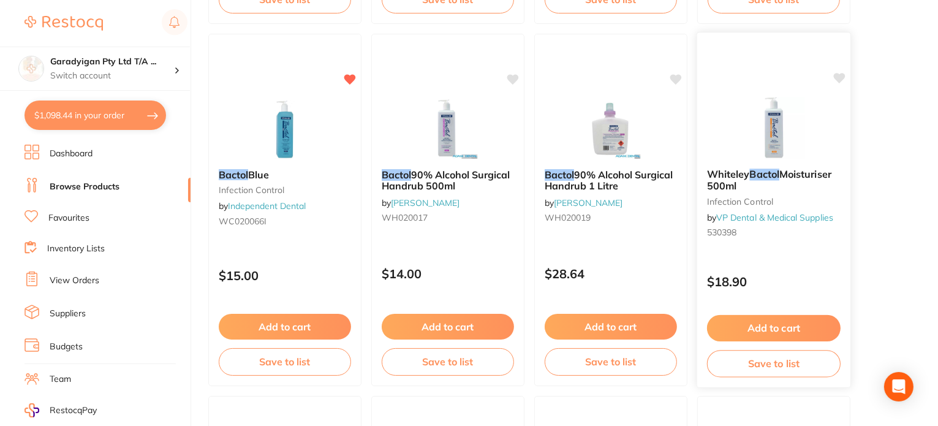
scroll to position [1226, 0]
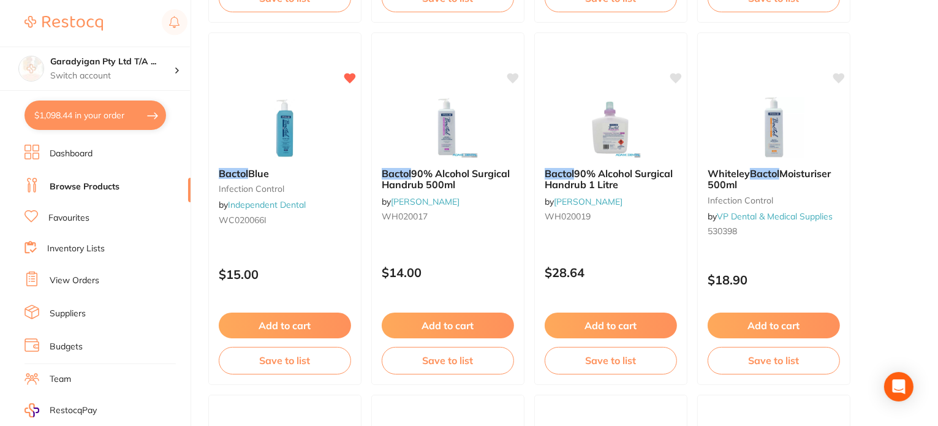
drag, startPoint x: 297, startPoint y: 330, endPoint x: 421, endPoint y: 323, distance: 124.6
click at [306, 327] on button "Add to cart" at bounding box center [285, 325] width 132 height 26
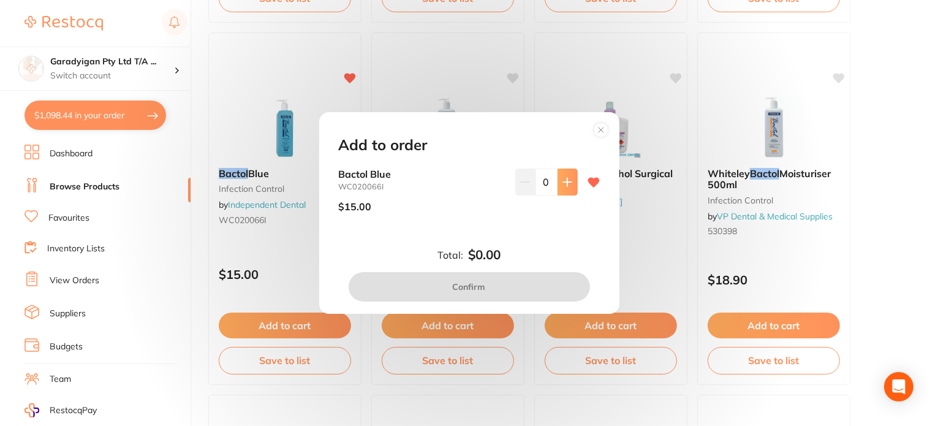
click at [562, 186] on icon at bounding box center [567, 182] width 10 height 10
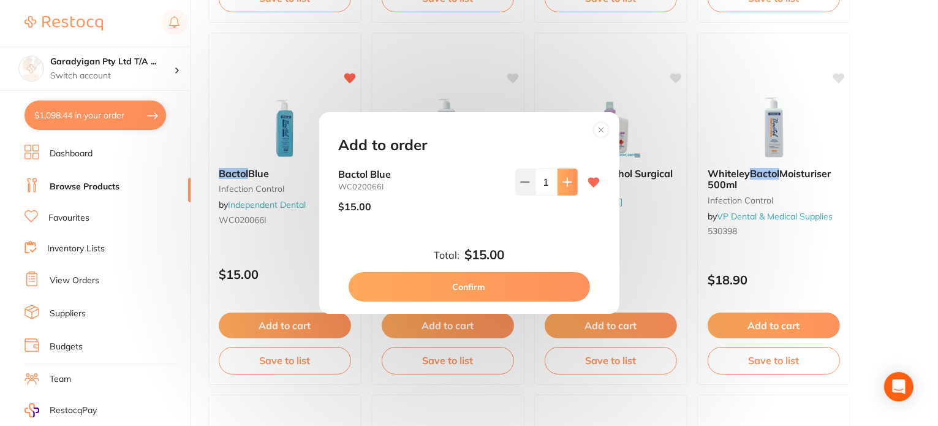
click at [561, 187] on button at bounding box center [567, 181] width 20 height 27
click at [561, 188] on button at bounding box center [567, 181] width 20 height 27
type input "3"
click at [525, 285] on button "Confirm" at bounding box center [469, 286] width 241 height 29
checkbox input "false"
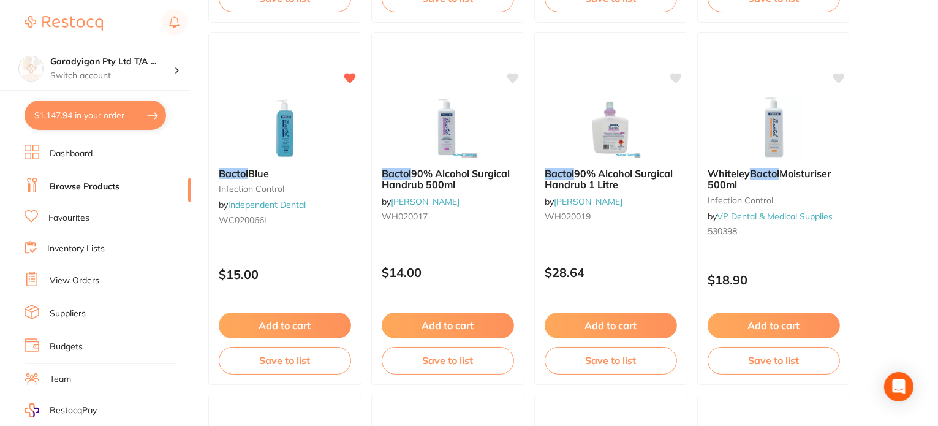
click at [135, 124] on button "$1,147.94 in your order" at bounding box center [96, 114] width 142 height 29
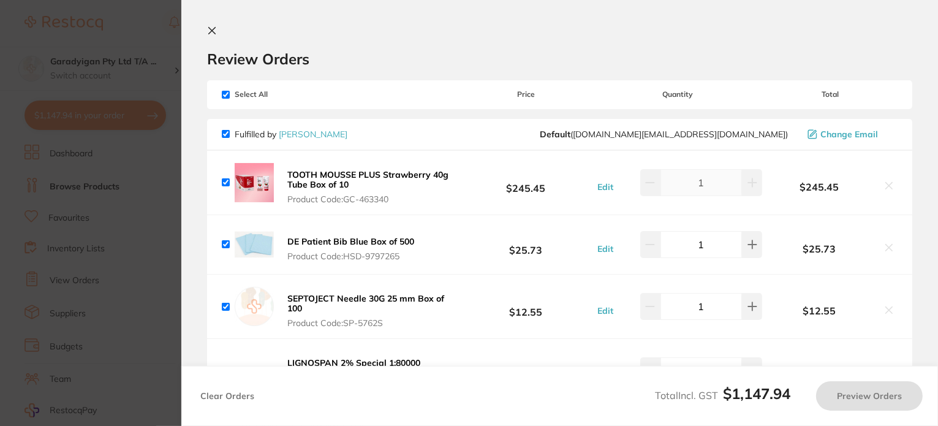
checkbox input "true"
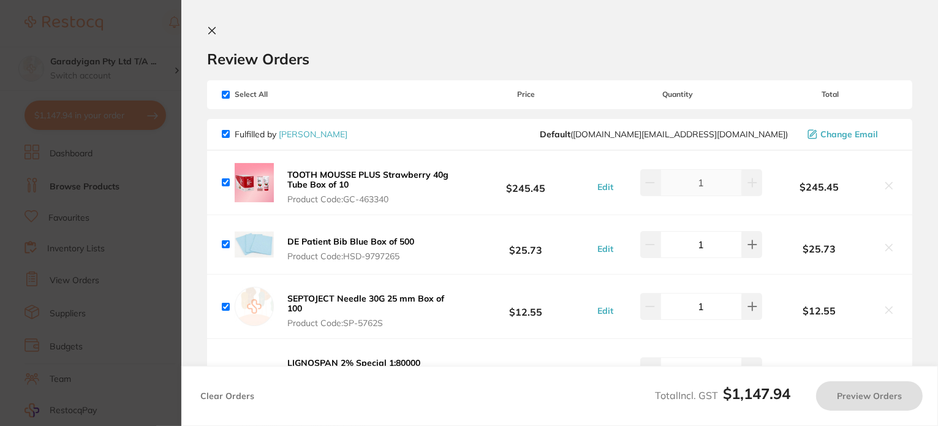
checkbox input "true"
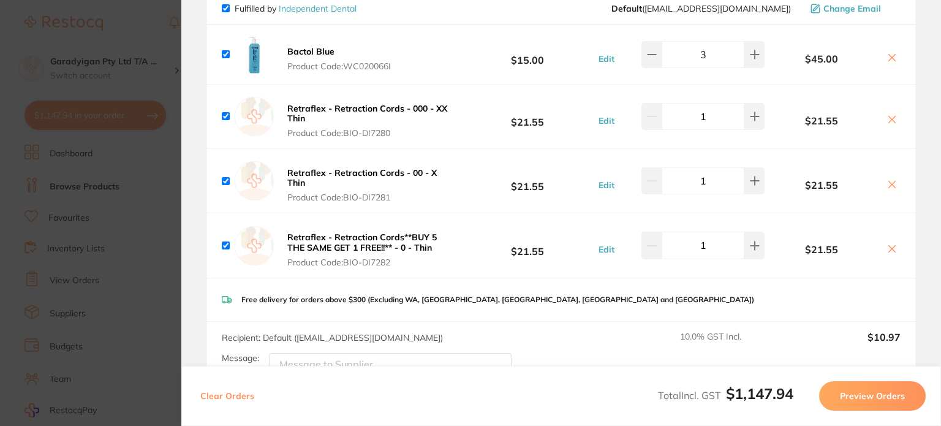
scroll to position [551, 0]
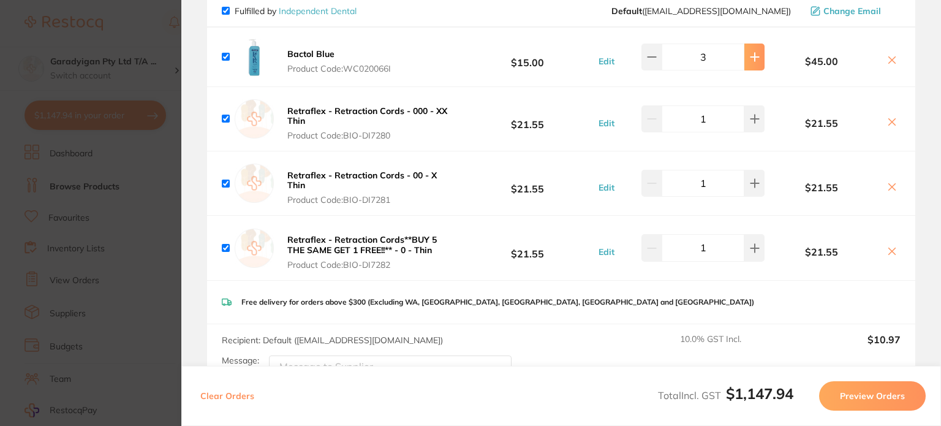
click at [751, 66] on button at bounding box center [754, 56] width 20 height 27
type input "4"
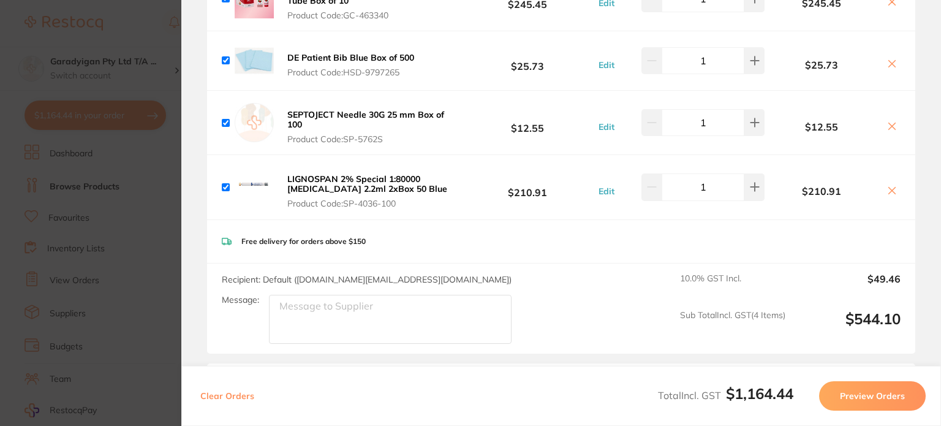
scroll to position [0, 0]
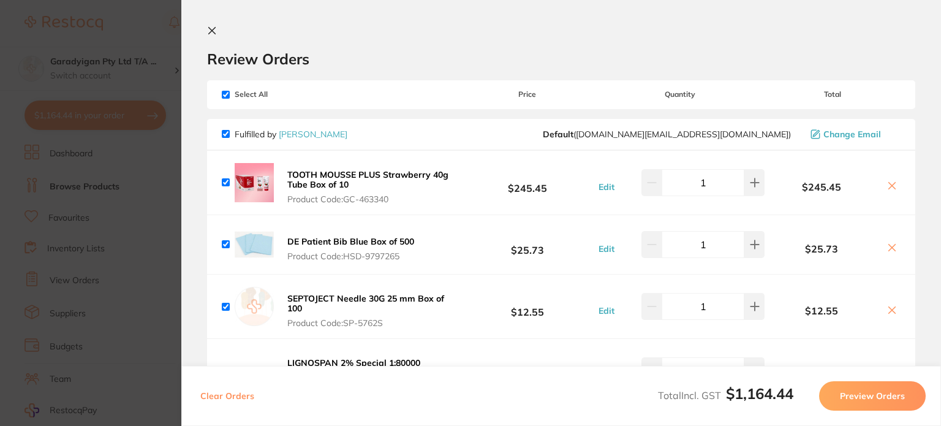
click at [208, 29] on icon at bounding box center [212, 31] width 10 height 10
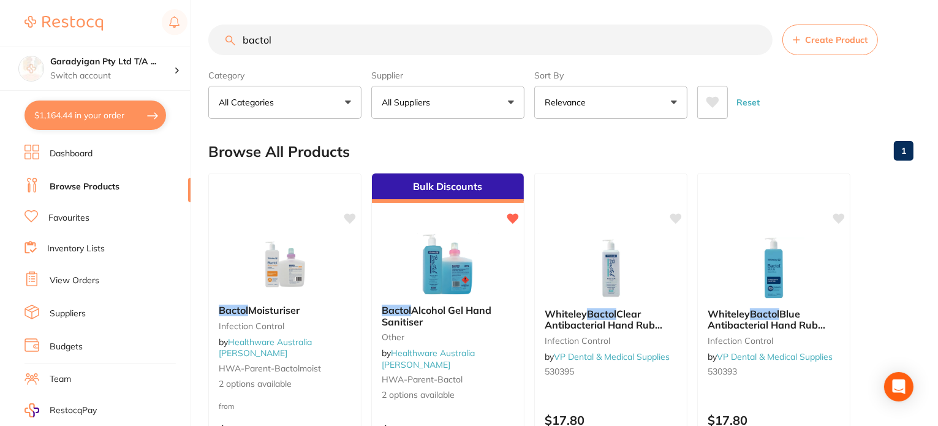
drag, startPoint x: 311, startPoint y: 42, endPoint x: 66, endPoint y: 24, distance: 245.1
click at [66, 24] on div "$1,164.44 Garadyigan Pty Ltd T/A ... Switch account Garadyigan Pty Ltd T/A Anna…" at bounding box center [469, 213] width 938 height 426
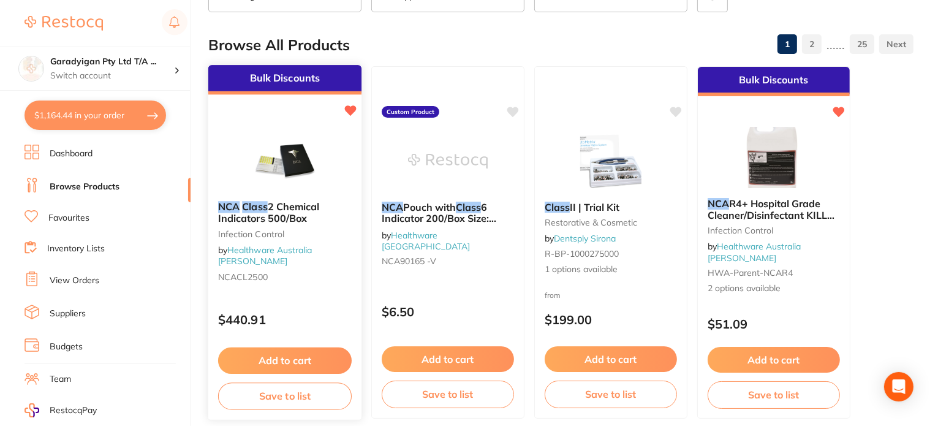
scroll to position [123, 0]
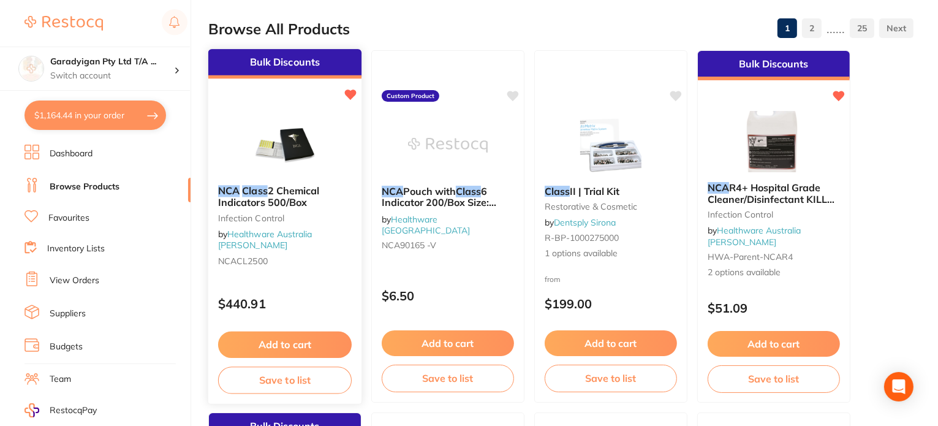
type input "nca class"
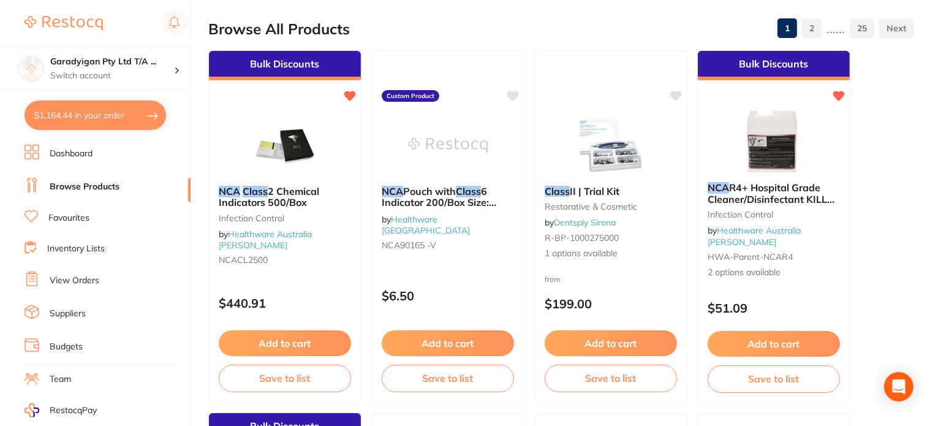
click at [300, 339] on button "Add to cart" at bounding box center [285, 343] width 132 height 26
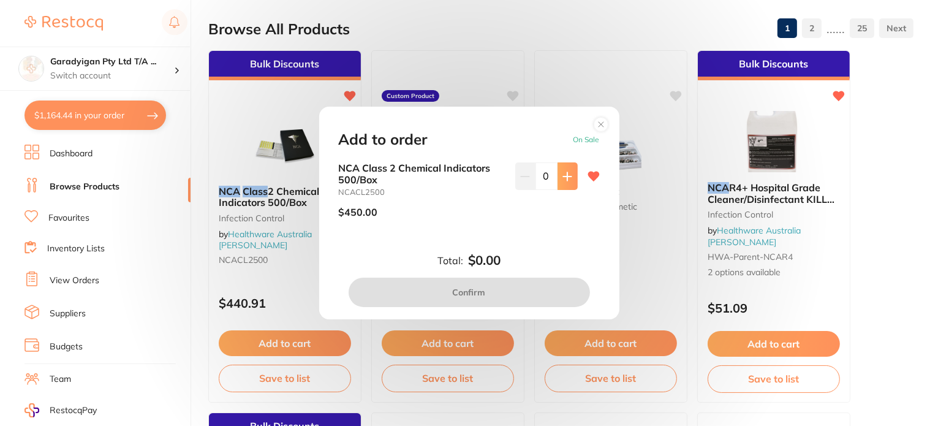
click at [569, 178] on button at bounding box center [567, 175] width 20 height 27
type input "1"
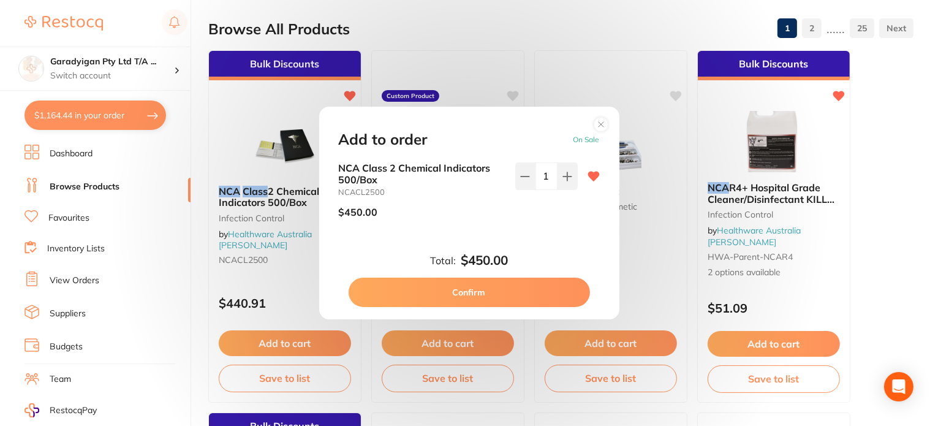
click at [505, 301] on button "Confirm" at bounding box center [469, 291] width 241 height 29
checkbox input "false"
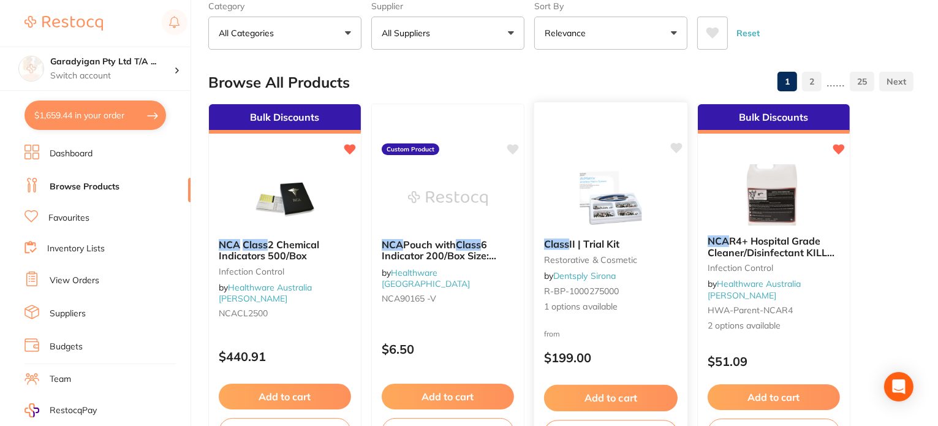
scroll to position [0, 0]
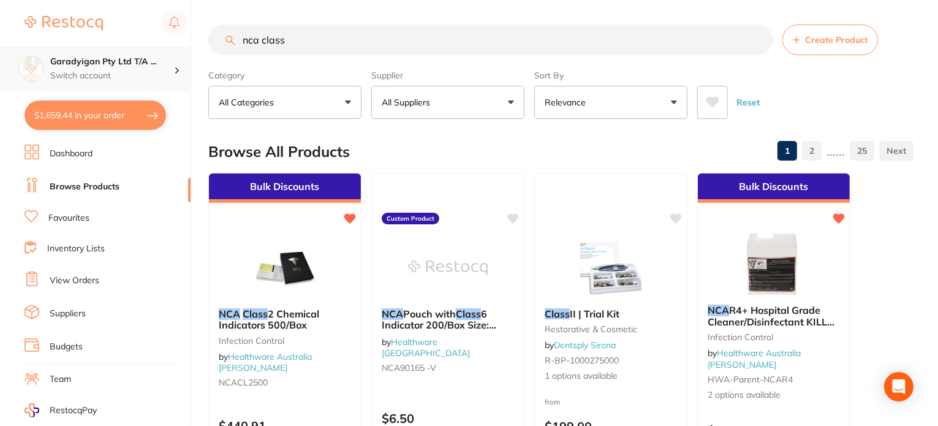
drag, startPoint x: 360, startPoint y: 39, endPoint x: 159, endPoint y: 47, distance: 201.1
click at [164, 48] on div "$1,659.44 Garadyigan Pty Ltd T/A ... Switch account Garadyigan Pty Ltd T/A Anna…" at bounding box center [469, 213] width 938 height 426
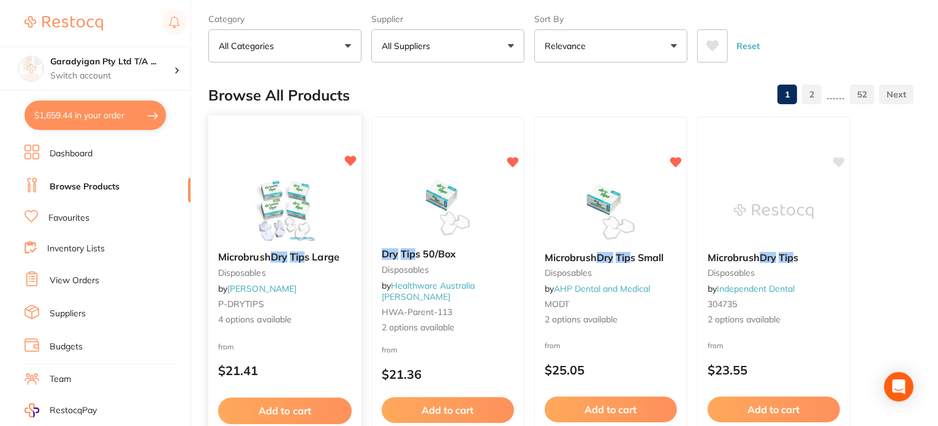
scroll to position [61, 0]
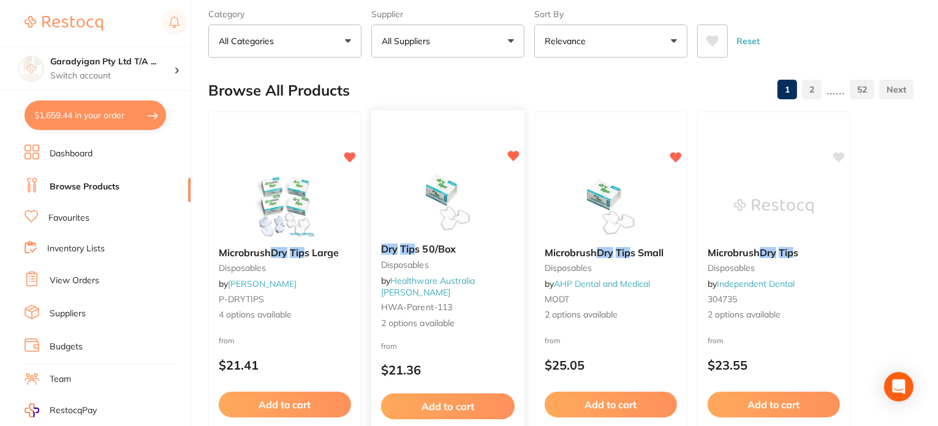
type input "dry tip"
click at [472, 276] on div "Dry Tip s 50/Box Disposables by Healthware Australia [PERSON_NAME]-parent-113 2…" at bounding box center [447, 286] width 153 height 106
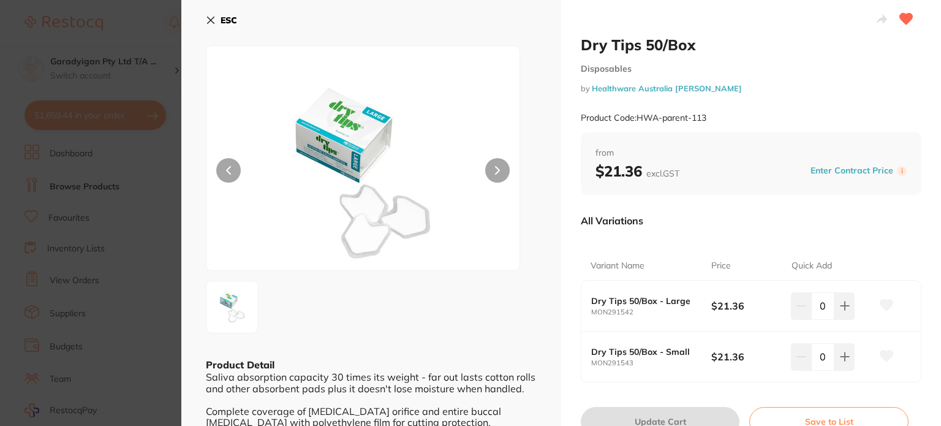
click at [209, 21] on icon at bounding box center [211, 20] width 7 height 7
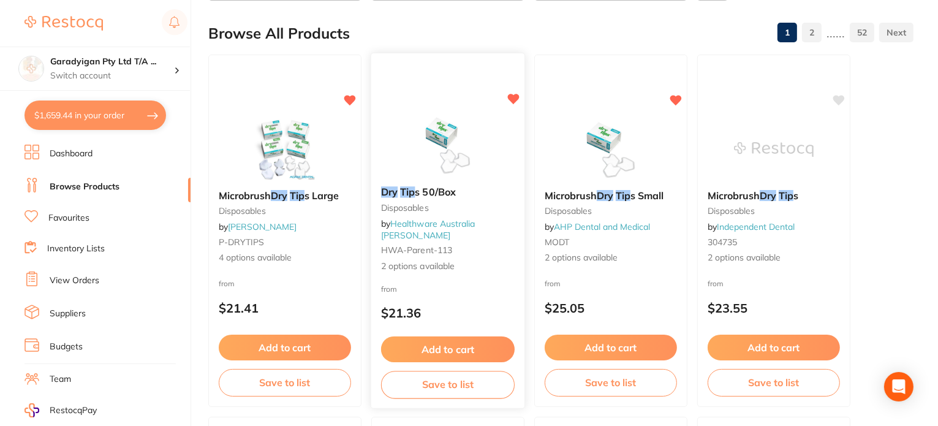
scroll to position [184, 0]
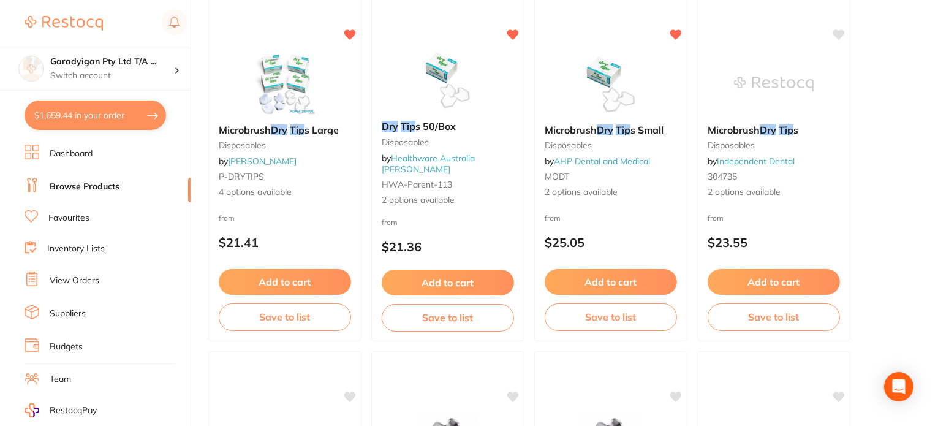
click at [485, 292] on button "Add to cart" at bounding box center [448, 283] width 132 height 26
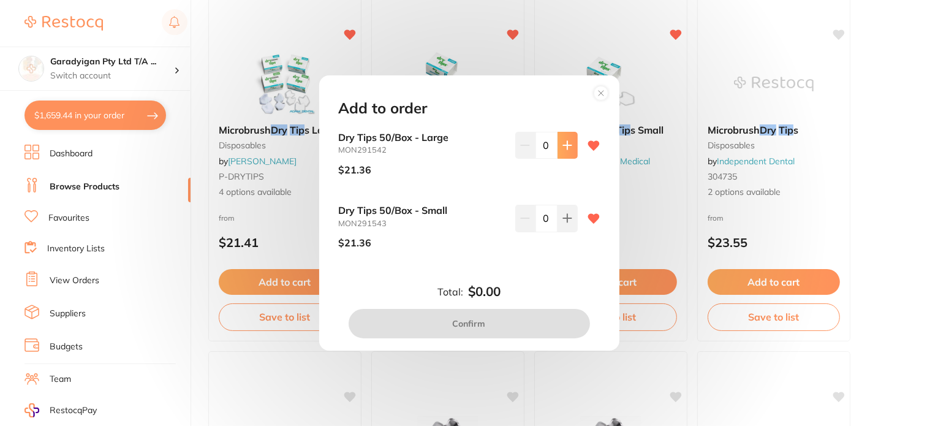
click at [563, 145] on icon at bounding box center [567, 145] width 8 height 8
type input "2"
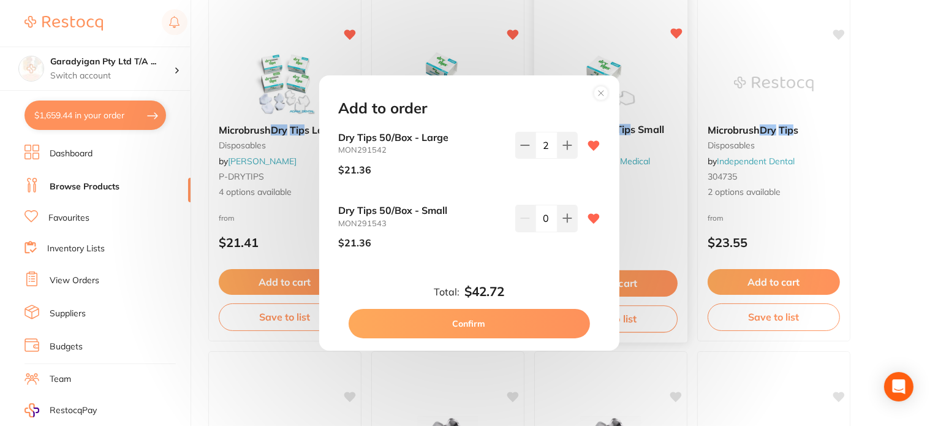
click at [539, 330] on button "Confirm" at bounding box center [469, 323] width 241 height 29
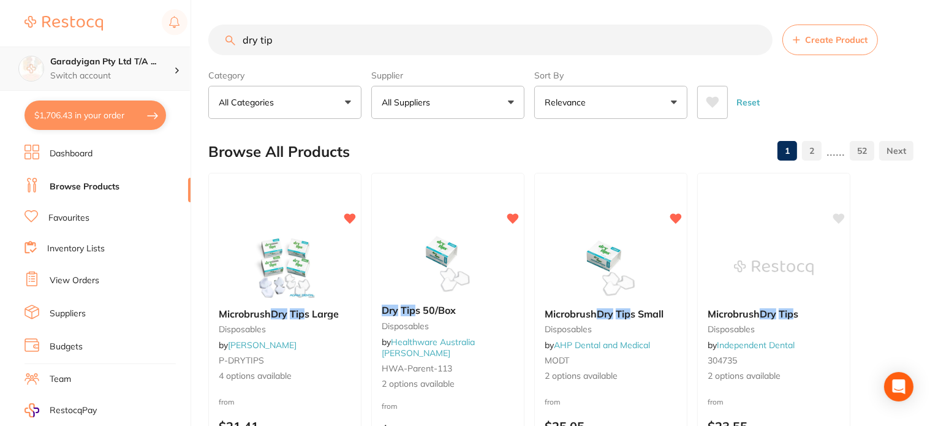
scroll to position [0, 0]
drag, startPoint x: 309, startPoint y: 43, endPoint x: 178, endPoint y: 64, distance: 132.6
click at [178, 64] on div "$1,706.43 Garadyigan Pty Ltd T/A ... Switch account Garadyigan Pty Ltd T/A Anna…" at bounding box center [469, 213] width 938 height 426
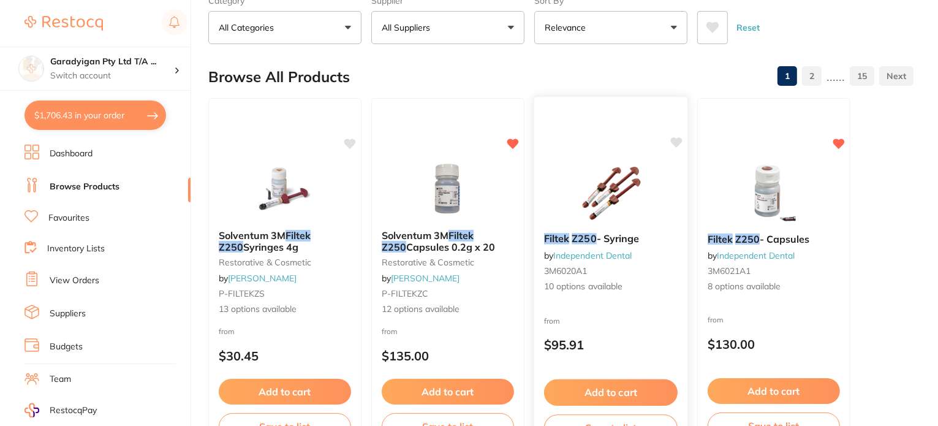
scroll to position [123, 0]
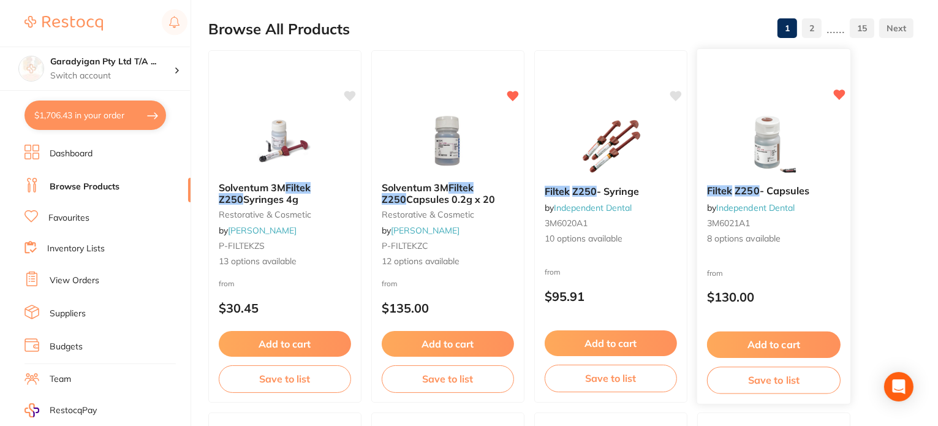
type input "filtek z250"
click at [797, 342] on button "Add to cart" at bounding box center [774, 343] width 132 height 26
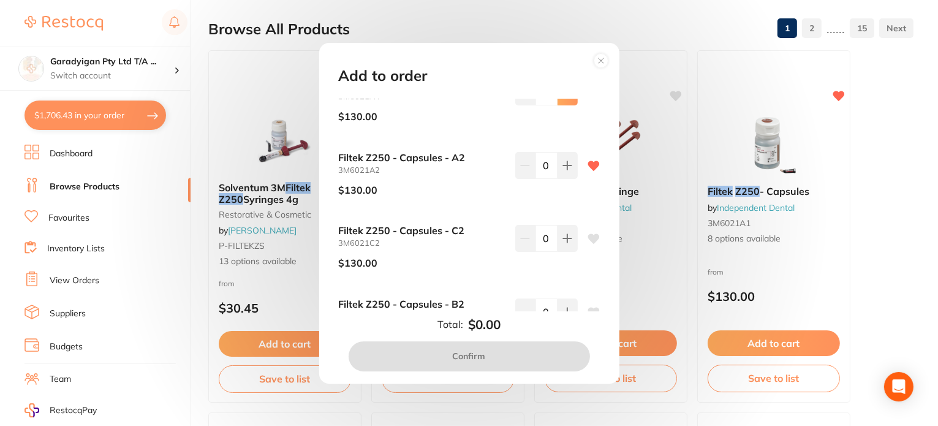
scroll to position [184, 0]
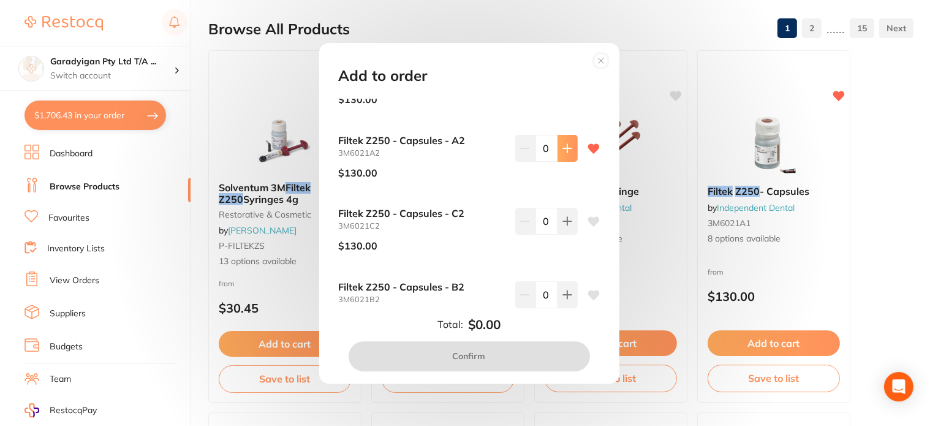
click at [570, 153] on button at bounding box center [567, 148] width 20 height 27
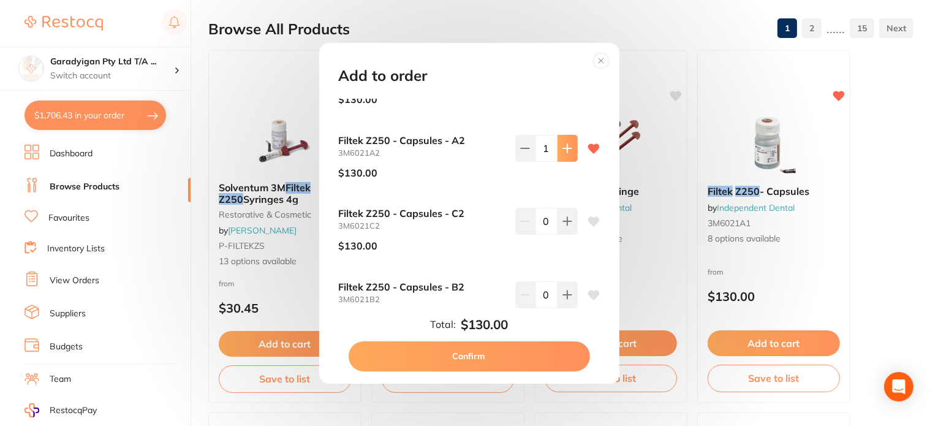
click at [570, 153] on button at bounding box center [567, 148] width 20 height 27
type input "2"
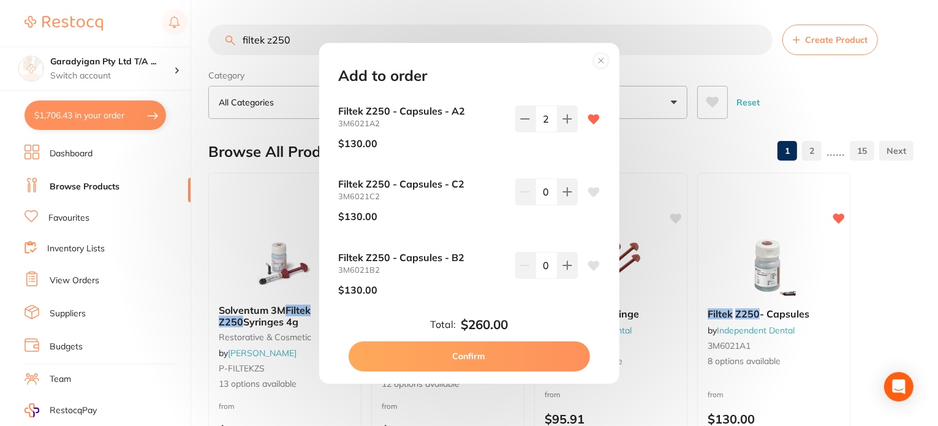
scroll to position [251, 0]
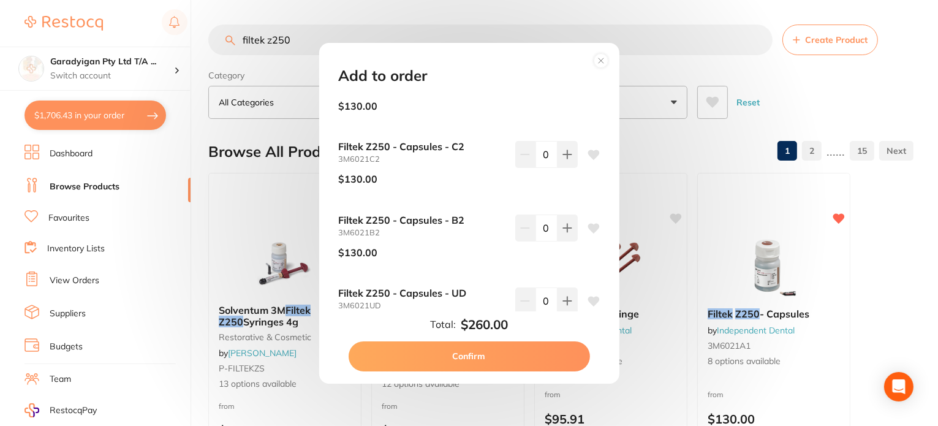
click at [565, 350] on button "Confirm" at bounding box center [469, 355] width 241 height 29
checkbox input "false"
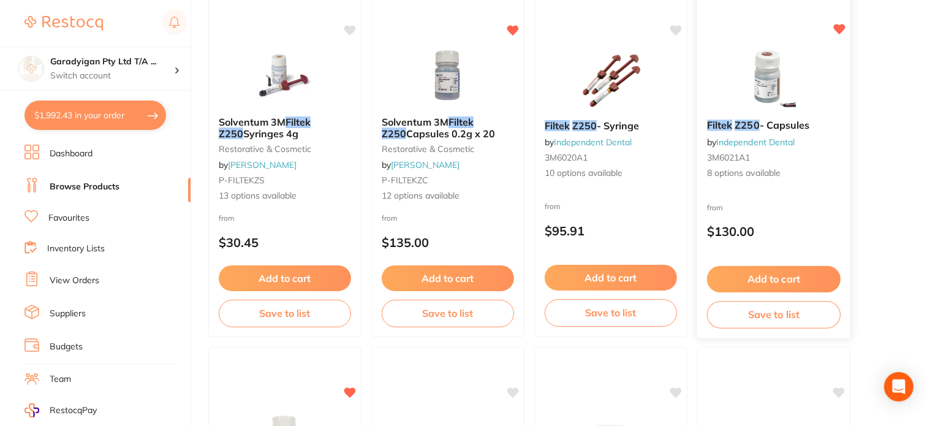
scroll to position [184, 0]
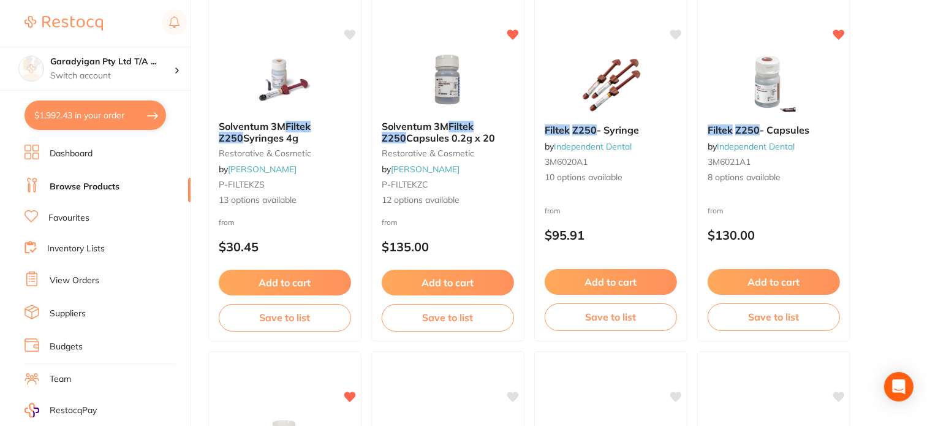
drag, startPoint x: 442, startPoint y: 276, endPoint x: 566, endPoint y: 268, distance: 124.6
click at [443, 276] on button "Add to cart" at bounding box center [448, 283] width 132 height 26
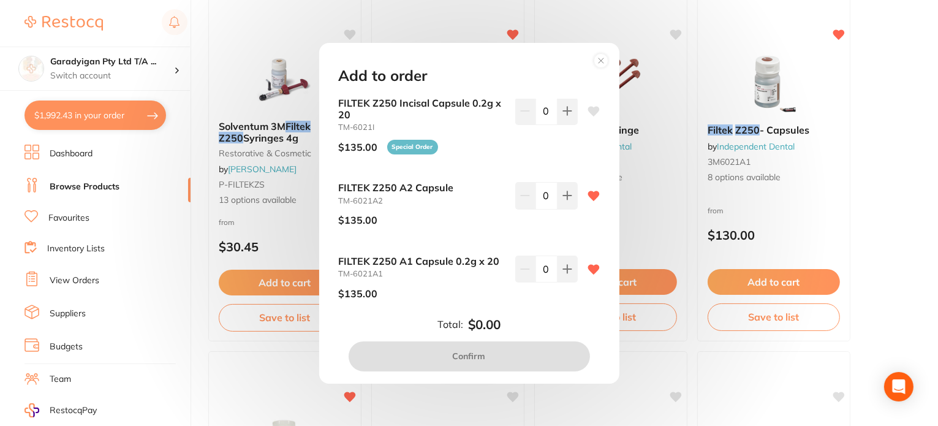
scroll to position [700, 0]
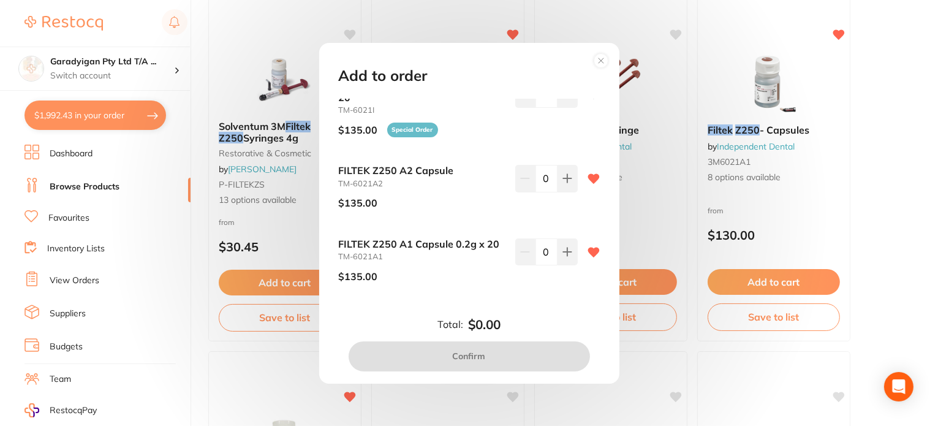
click at [198, 331] on div "Add to order FILTEK Z250 Universal Dentine Capsule 0.2g x 20 TM-6021UD $135.00 …" at bounding box center [469, 213] width 938 height 426
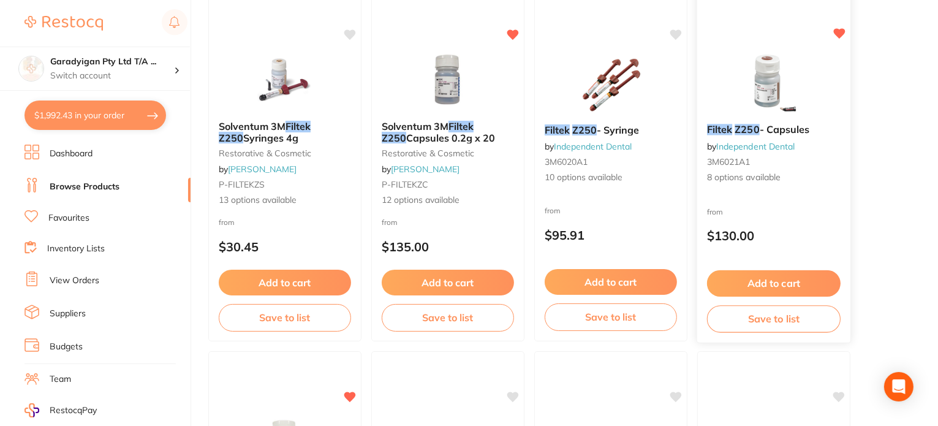
click at [812, 281] on button "Add to cart" at bounding box center [774, 283] width 134 height 26
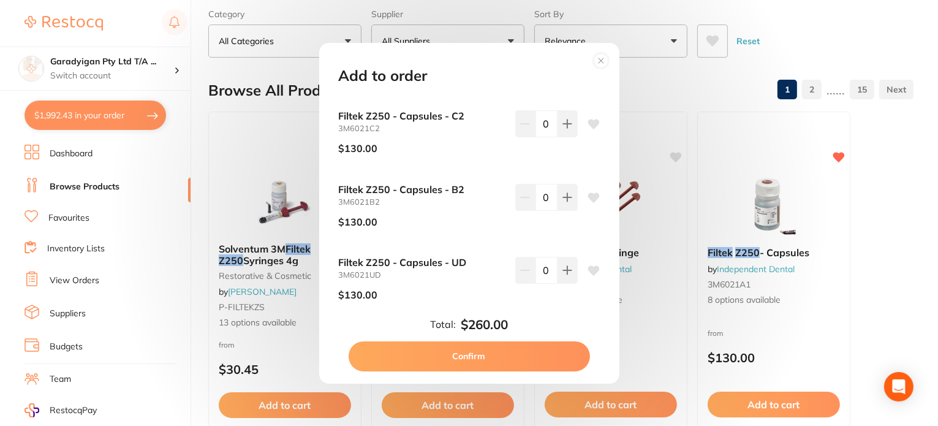
scroll to position [251, 0]
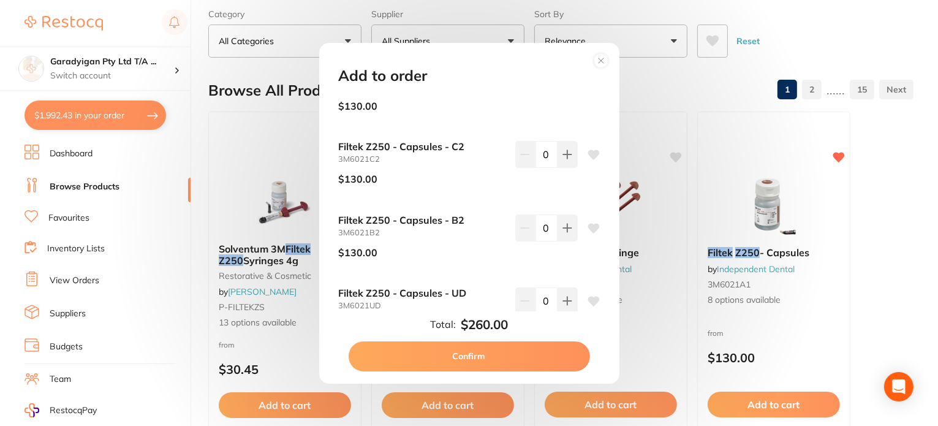
click at [571, 349] on button "Confirm" at bounding box center [469, 355] width 241 height 29
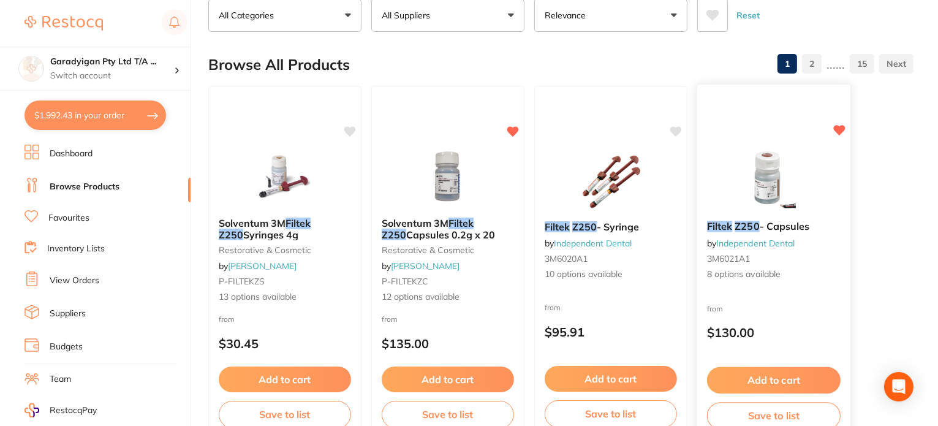
scroll to position [123, 0]
